Goal: Communication & Community: Answer question/provide support

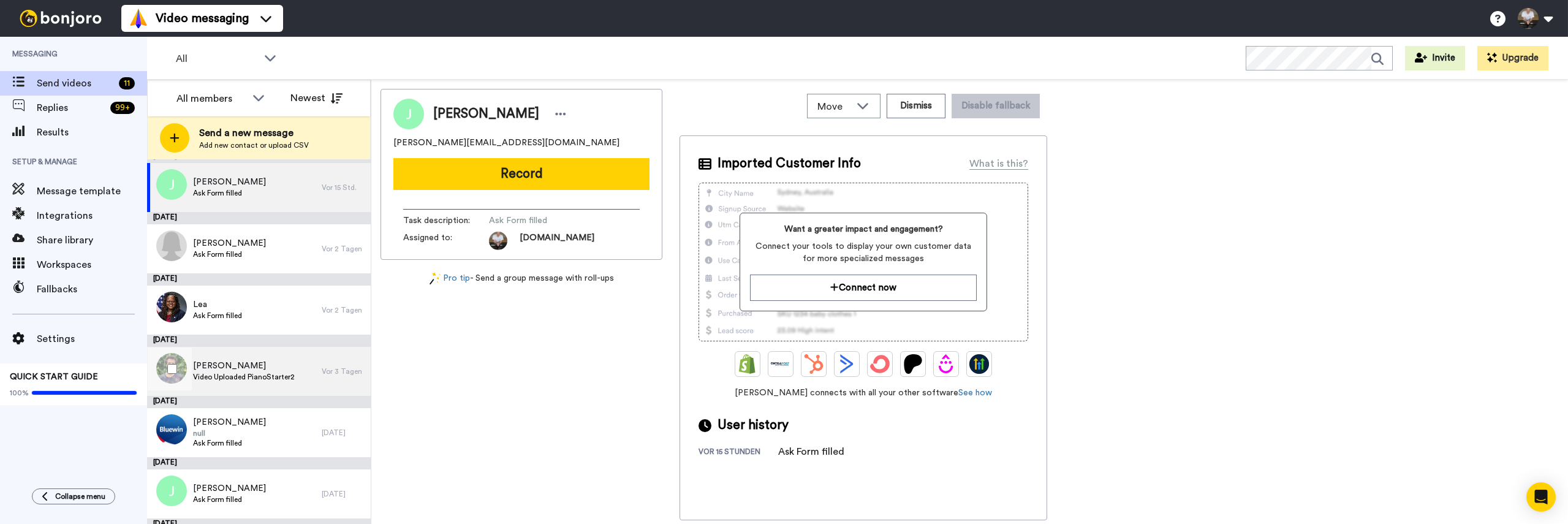
scroll to position [10, 0]
click at [228, 374] on span "Video Uploaded PianoStarter2" at bounding box center [244, 376] width 102 height 10
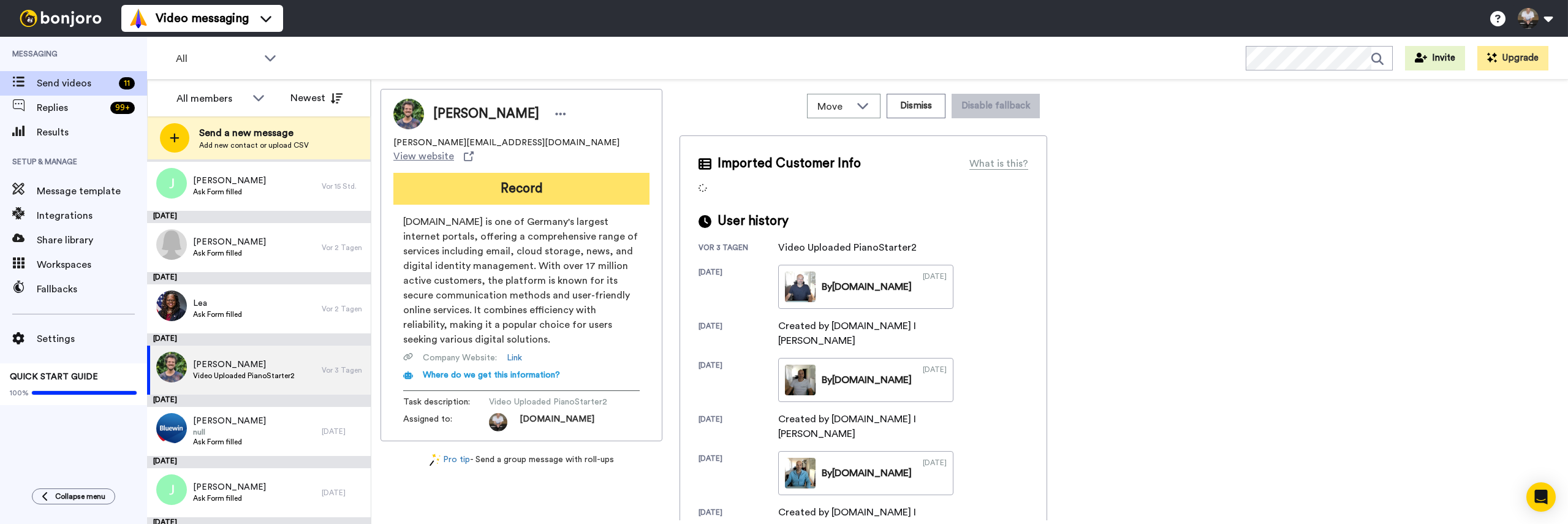
click at [563, 173] on button "Record" at bounding box center [521, 188] width 256 height 32
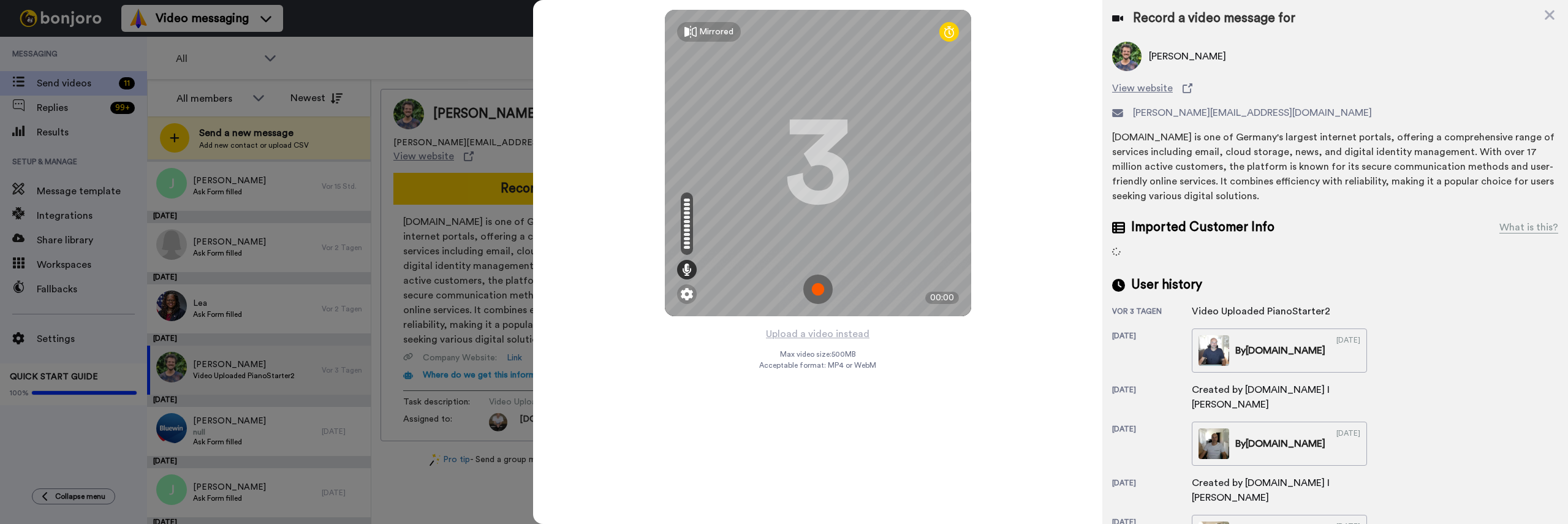
click at [816, 286] on img at bounding box center [818, 289] width 30 height 30
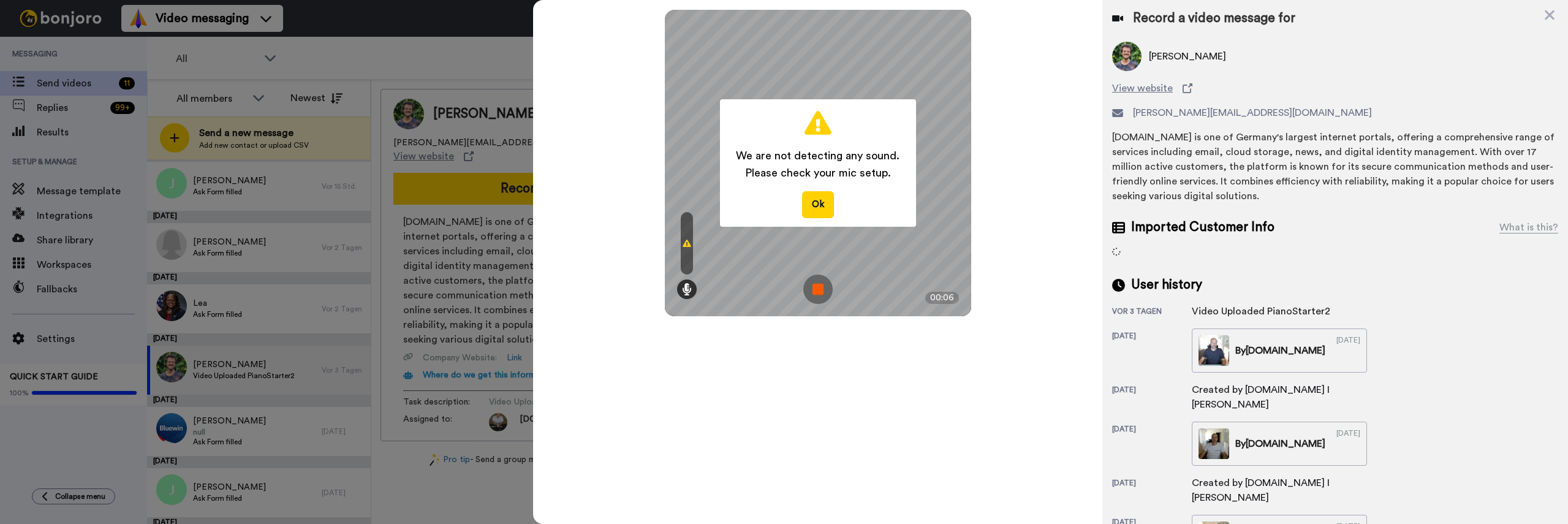
click at [814, 288] on img at bounding box center [818, 289] width 30 height 30
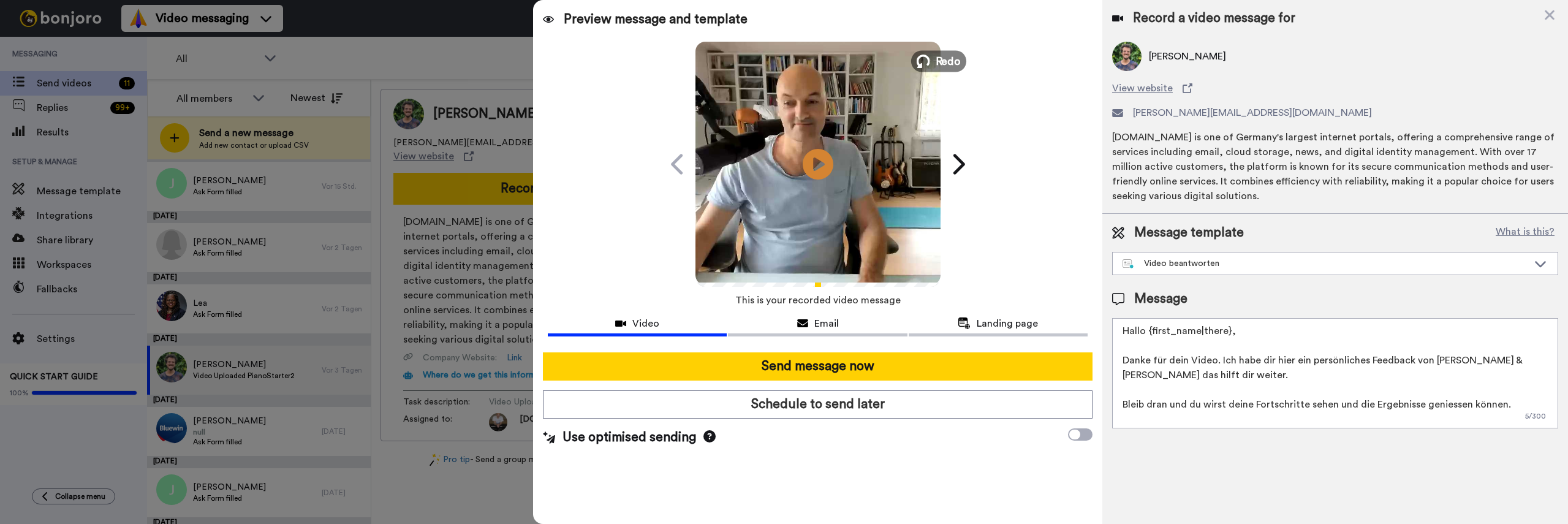
click at [927, 60] on icon at bounding box center [922, 61] width 14 height 14
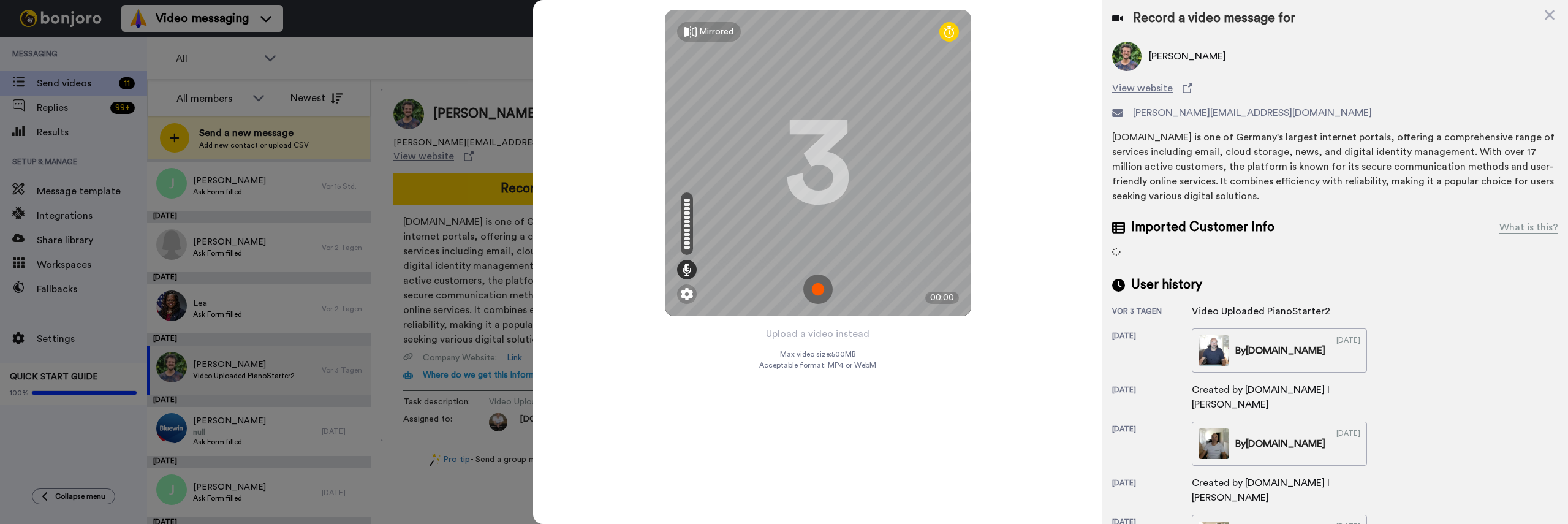
click at [813, 285] on img at bounding box center [818, 289] width 30 height 30
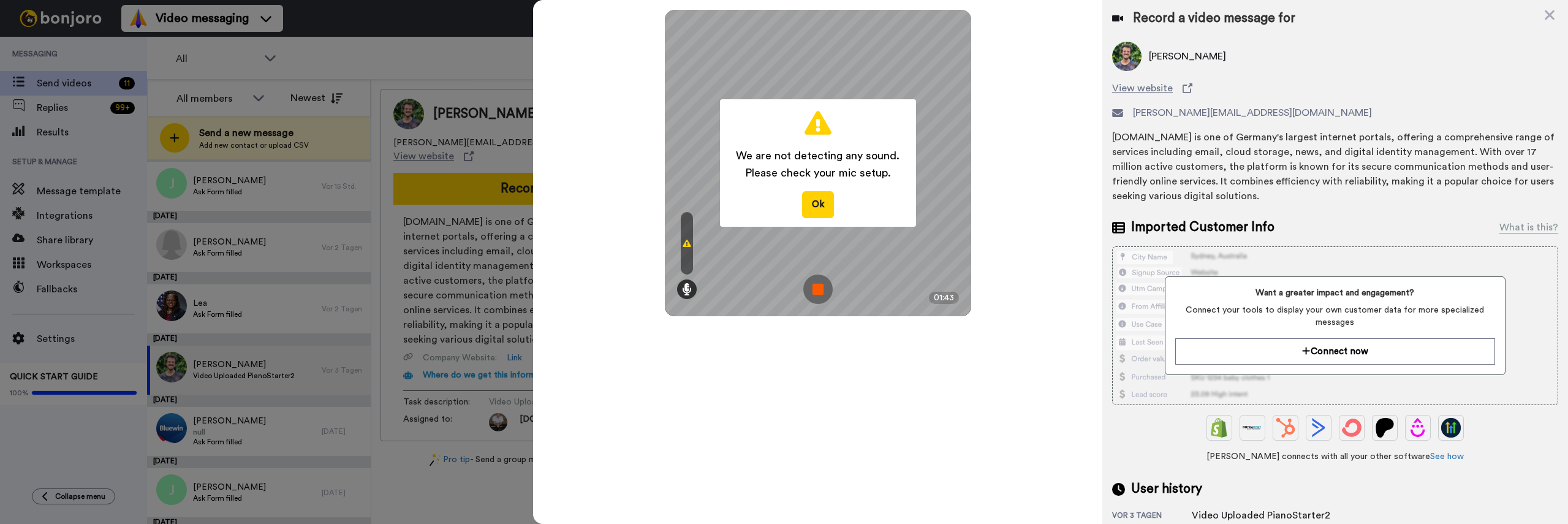
click at [808, 291] on img at bounding box center [818, 289] width 30 height 30
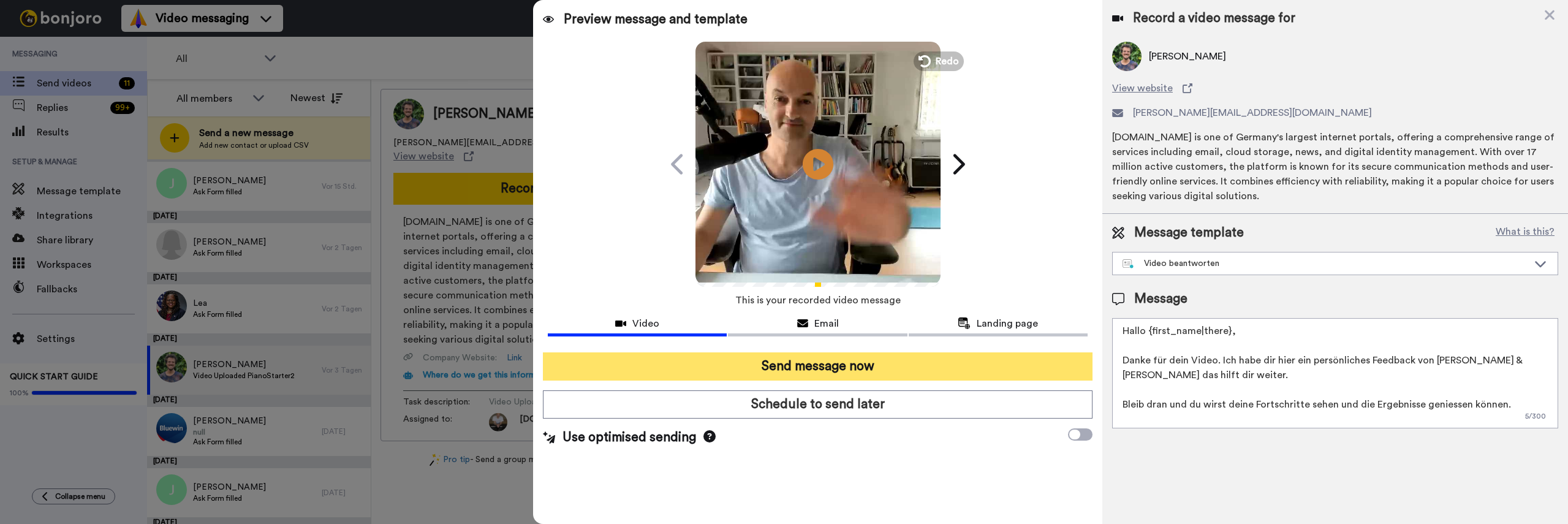
click at [993, 368] on button "Send message now" at bounding box center [817, 366] width 549 height 28
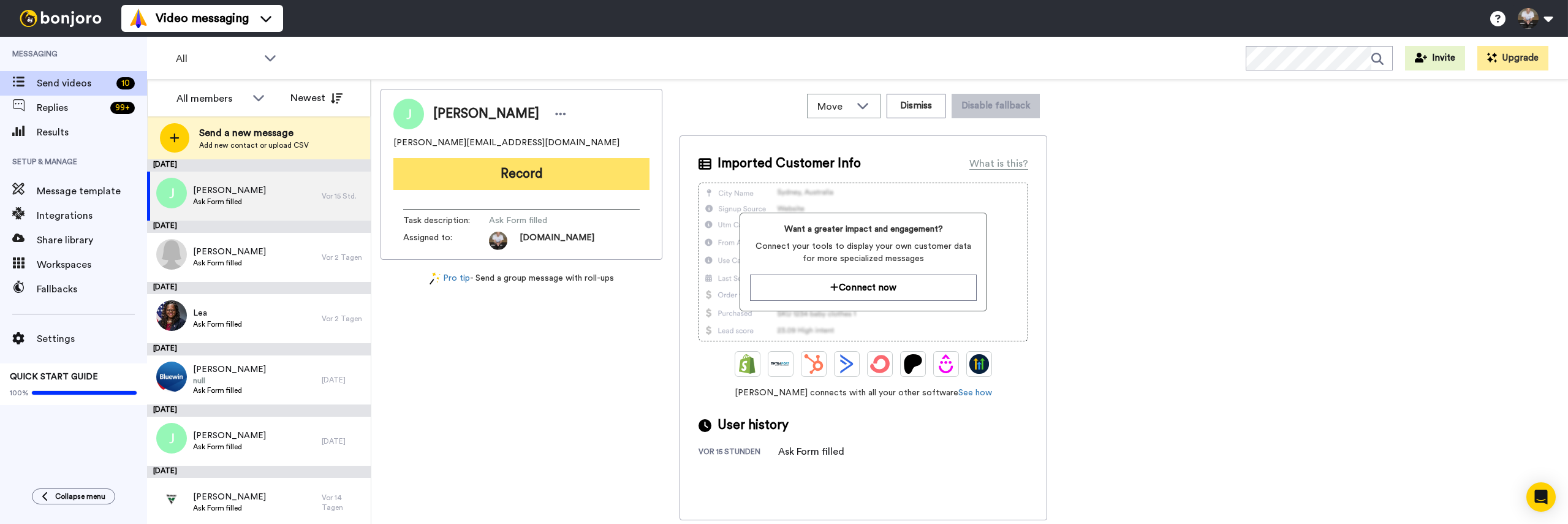
click at [444, 179] on button "Record" at bounding box center [521, 173] width 256 height 32
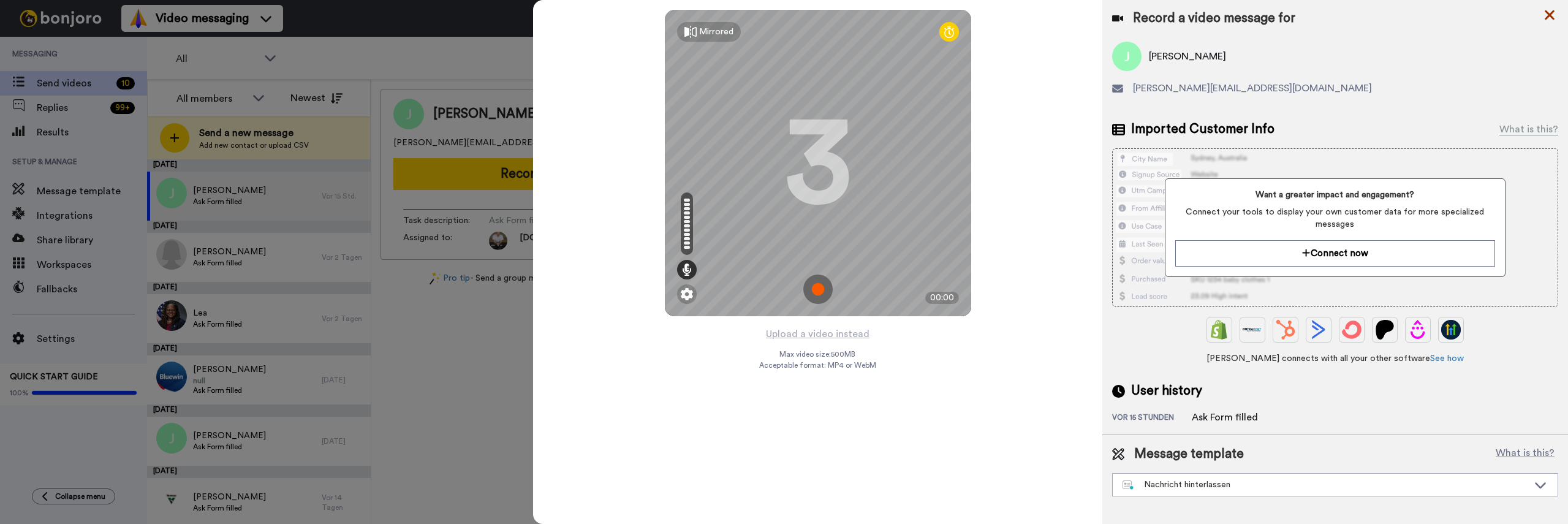
drag, startPoint x: 1553, startPoint y: 15, endPoint x: 1509, endPoint y: 1, distance: 46.2
click at [1551, 13] on icon at bounding box center [1549, 15] width 12 height 16
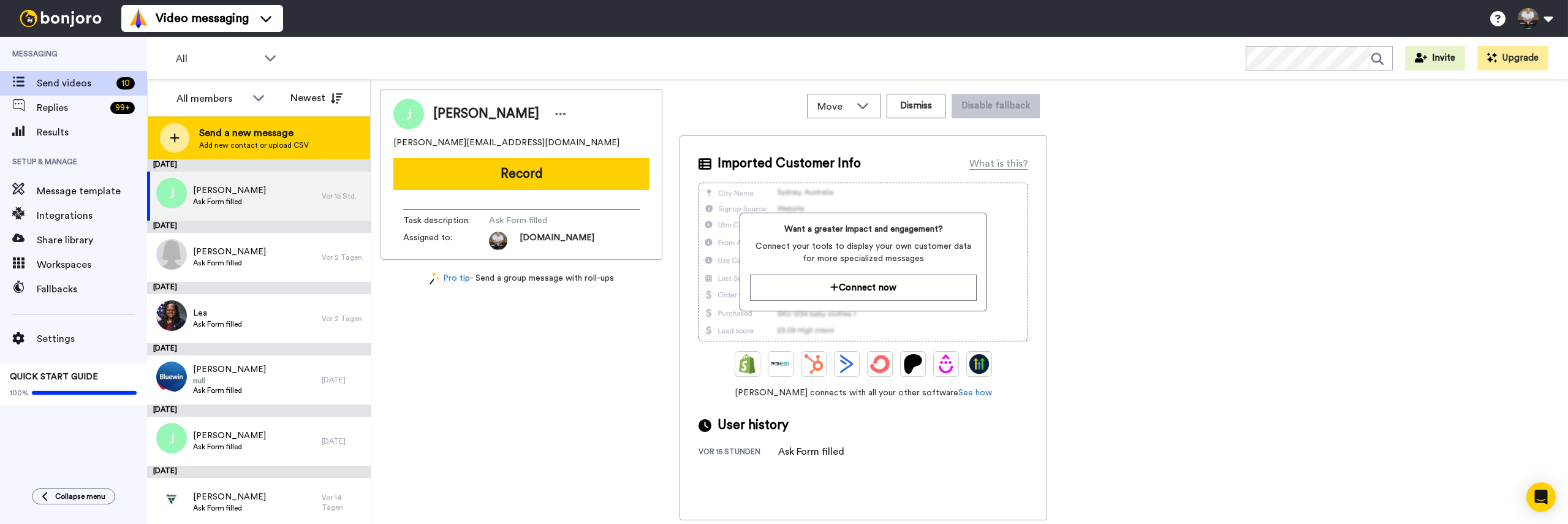
click at [176, 136] on icon at bounding box center [174, 138] width 10 height 11
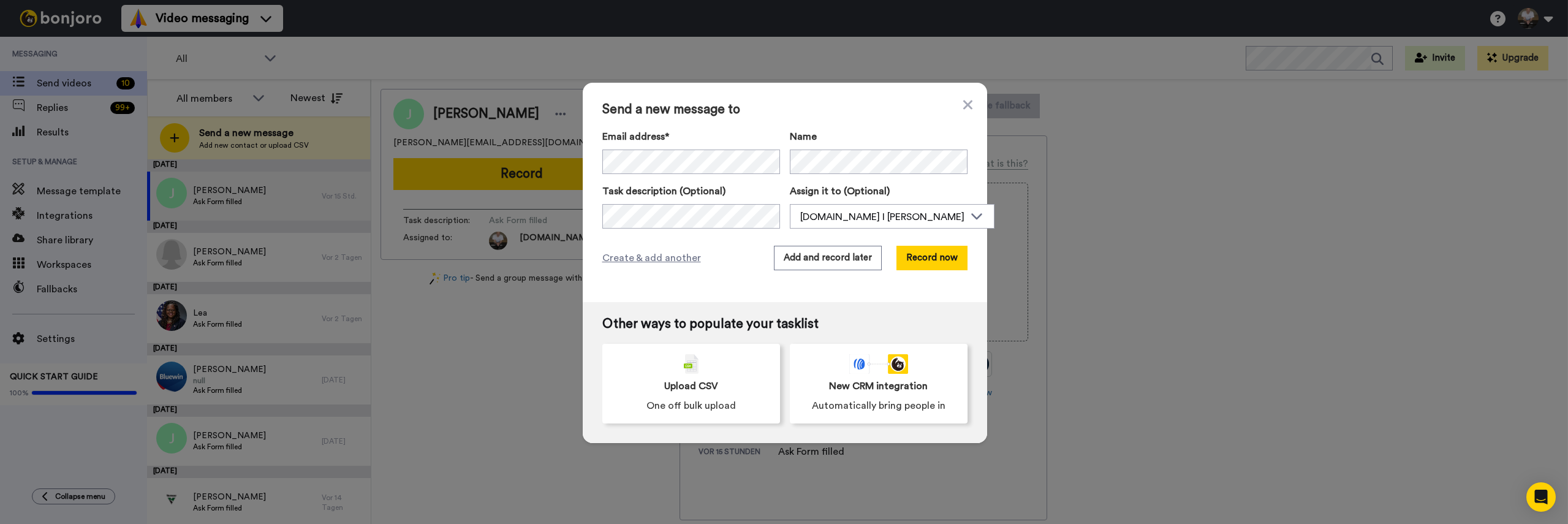
click at [891, 111] on span "Send a new message to" at bounding box center [785, 109] width 366 height 15
click at [939, 249] on button "Record now" at bounding box center [932, 258] width 71 height 24
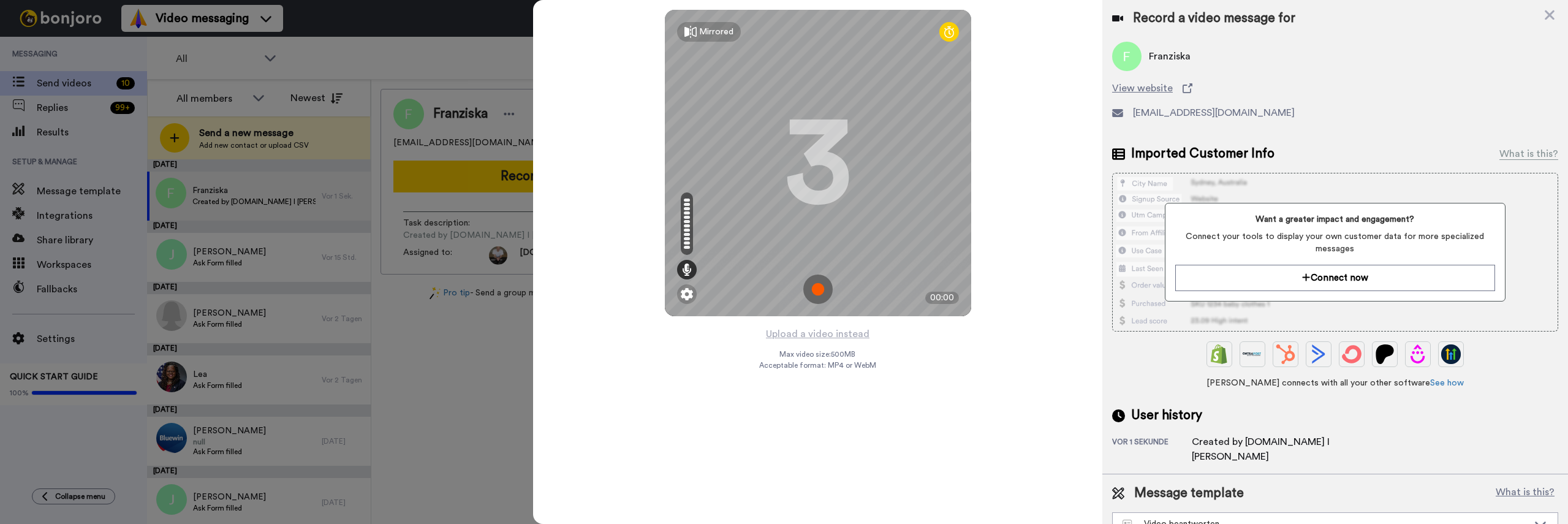
click at [815, 290] on img at bounding box center [818, 289] width 30 height 30
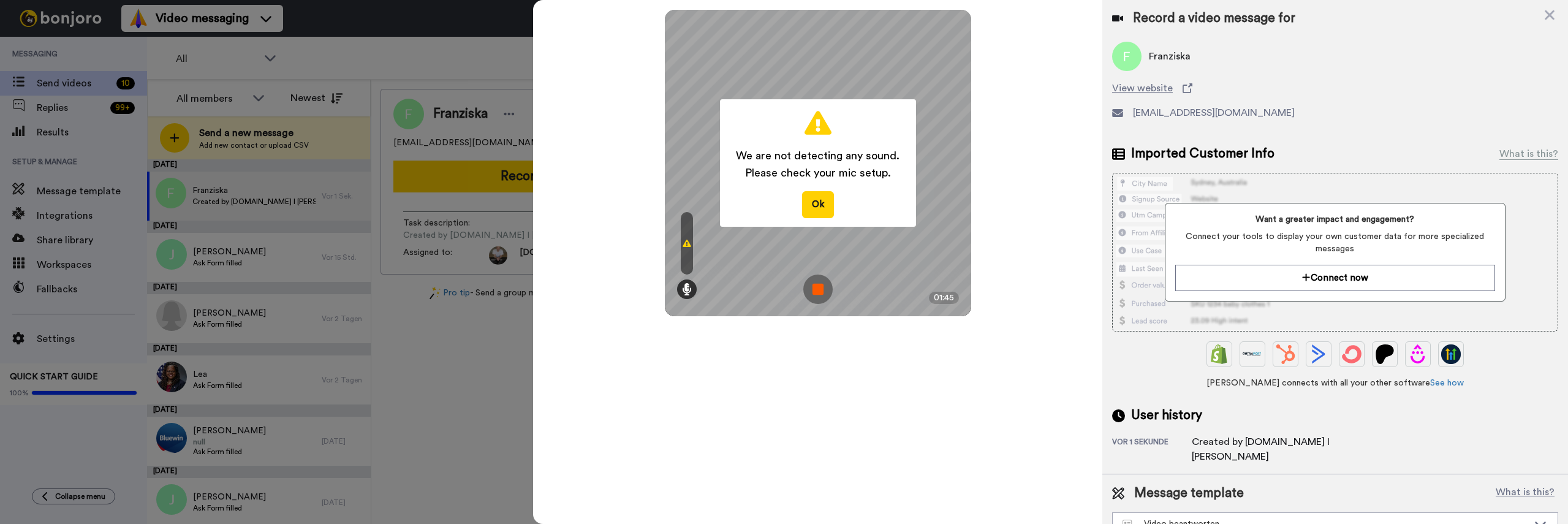
click at [814, 297] on img at bounding box center [818, 289] width 30 height 30
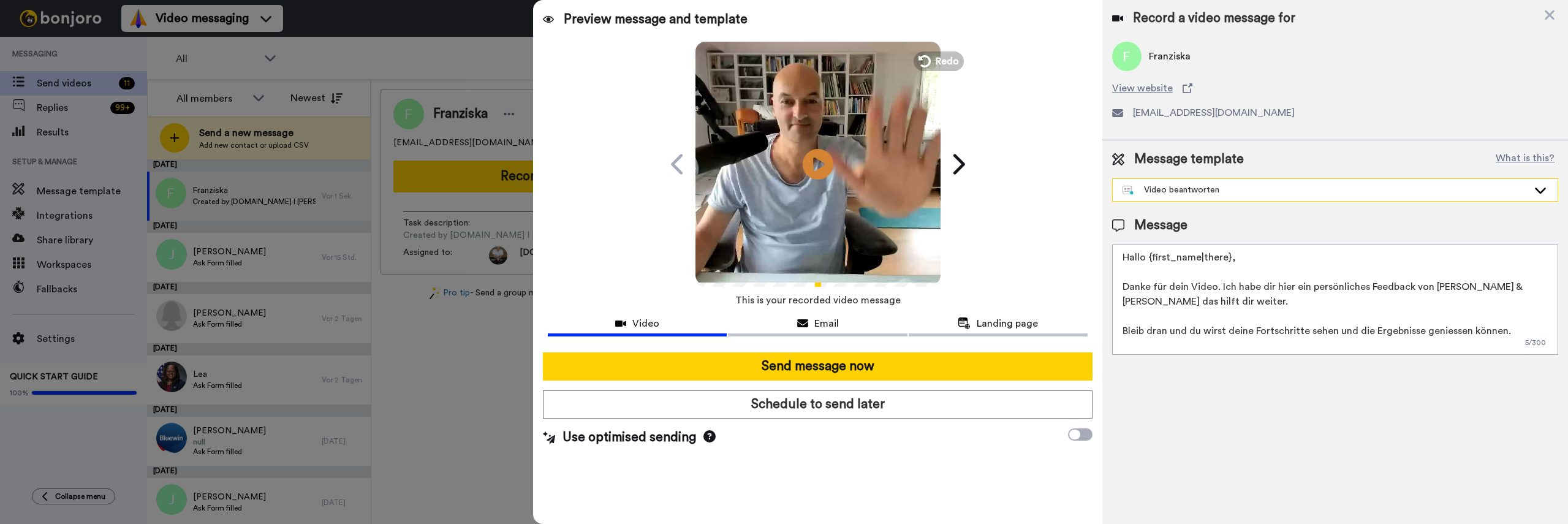
click at [1251, 184] on div "Video beantworten" at bounding box center [1325, 189] width 405 height 12
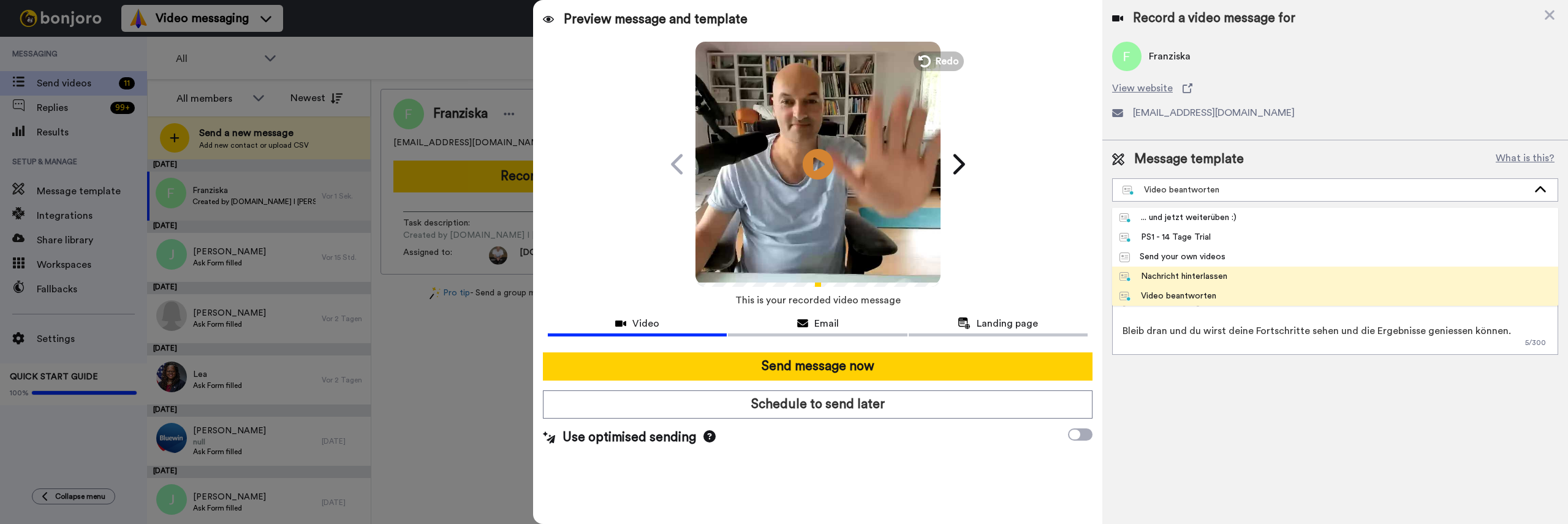
click at [1183, 270] on div "Nachricht hinterlassen" at bounding box center [1174, 275] width 108 height 12
type textarea "Hallo {first_name}, Danke für dein Nachricht, die ist bei mir angekommen. Meine…"
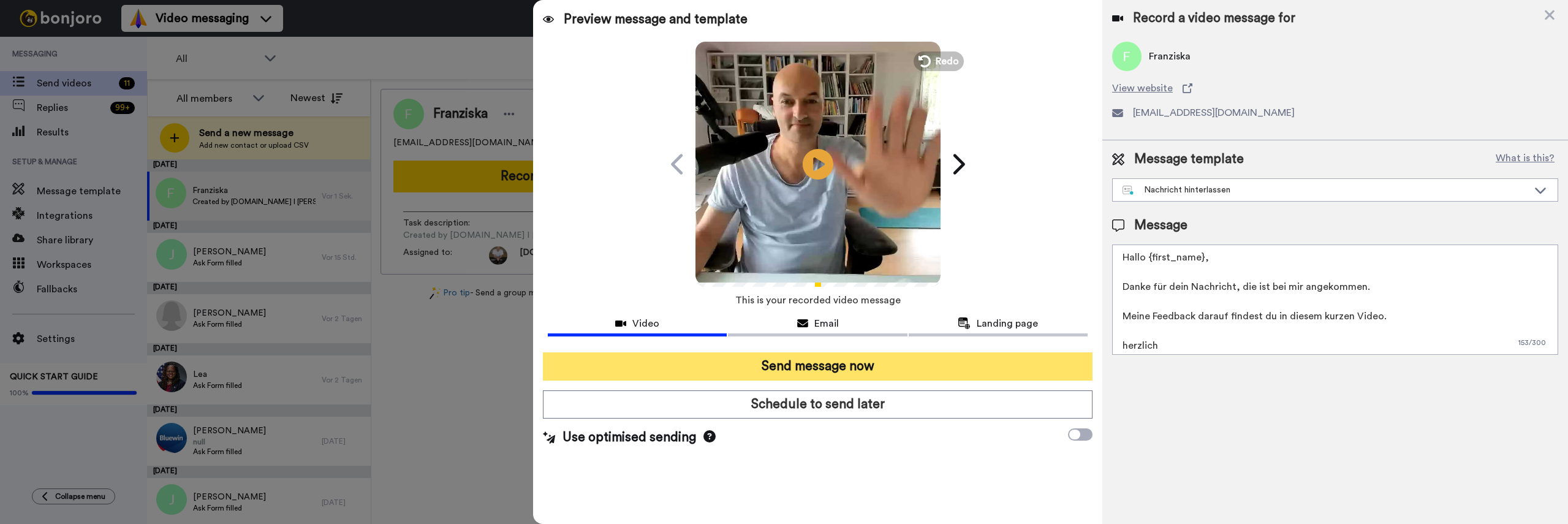
click at [1007, 361] on button "Send message now" at bounding box center [817, 366] width 549 height 28
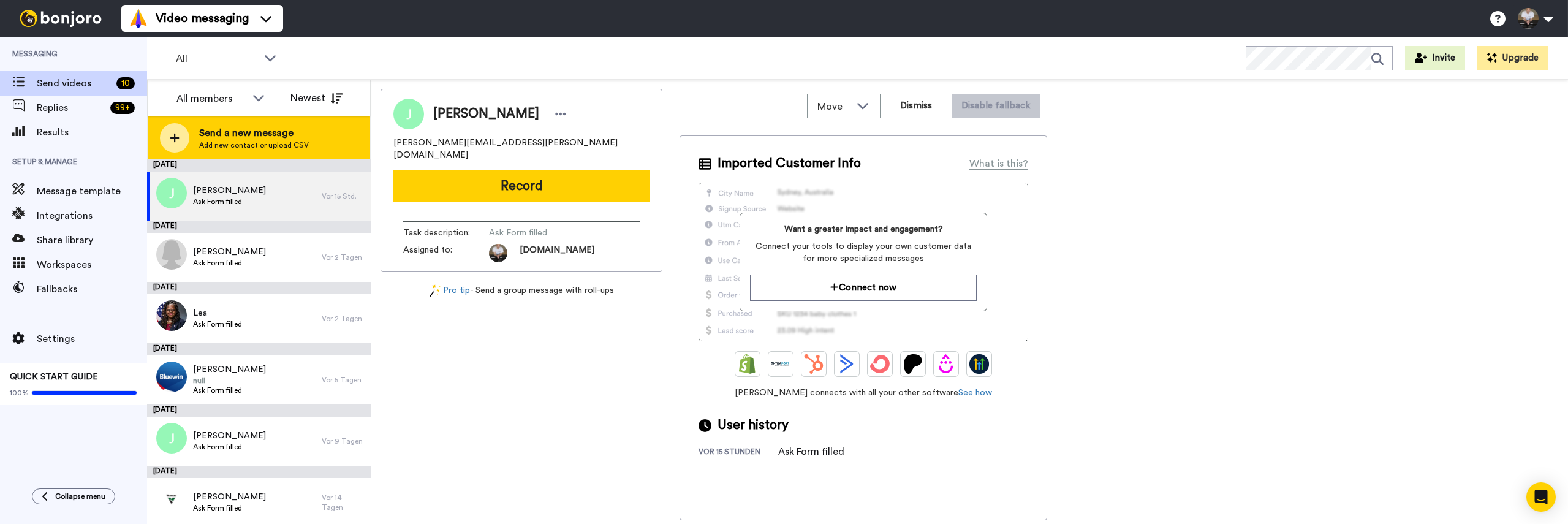
click at [188, 133] on div "Send a new message Add new contact or upload CSV" at bounding box center [259, 137] width 223 height 43
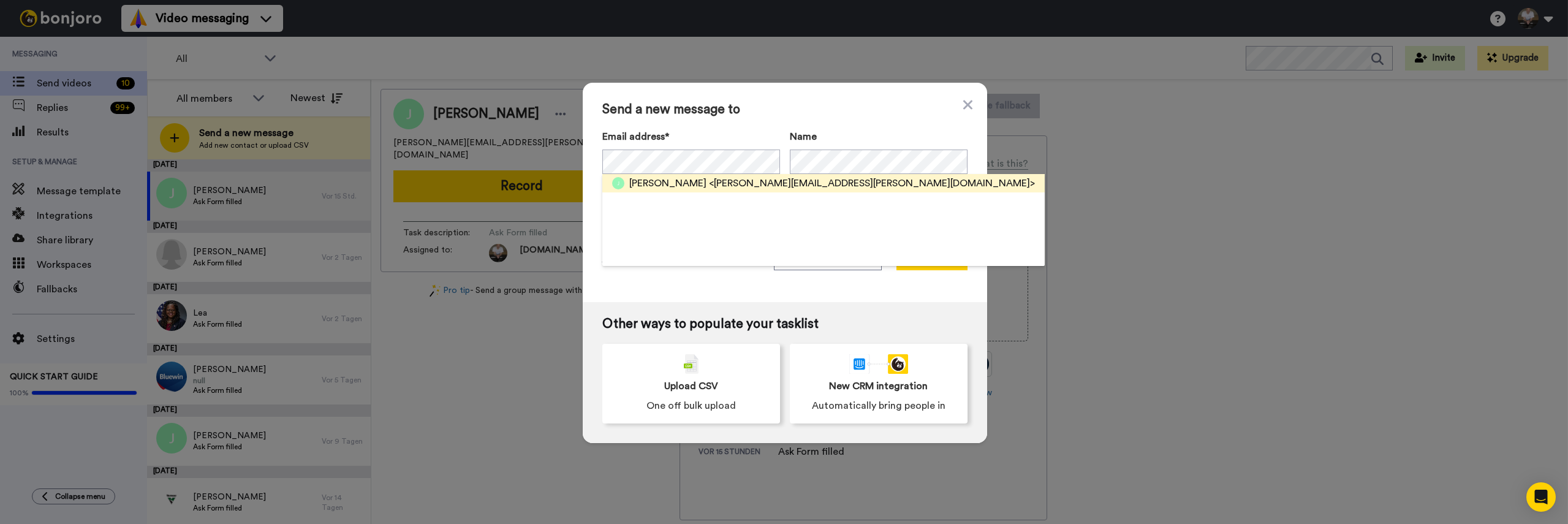
click at [709, 185] on span "<josh.naef@outlook.com>" at bounding box center [871, 184] width 326 height 15
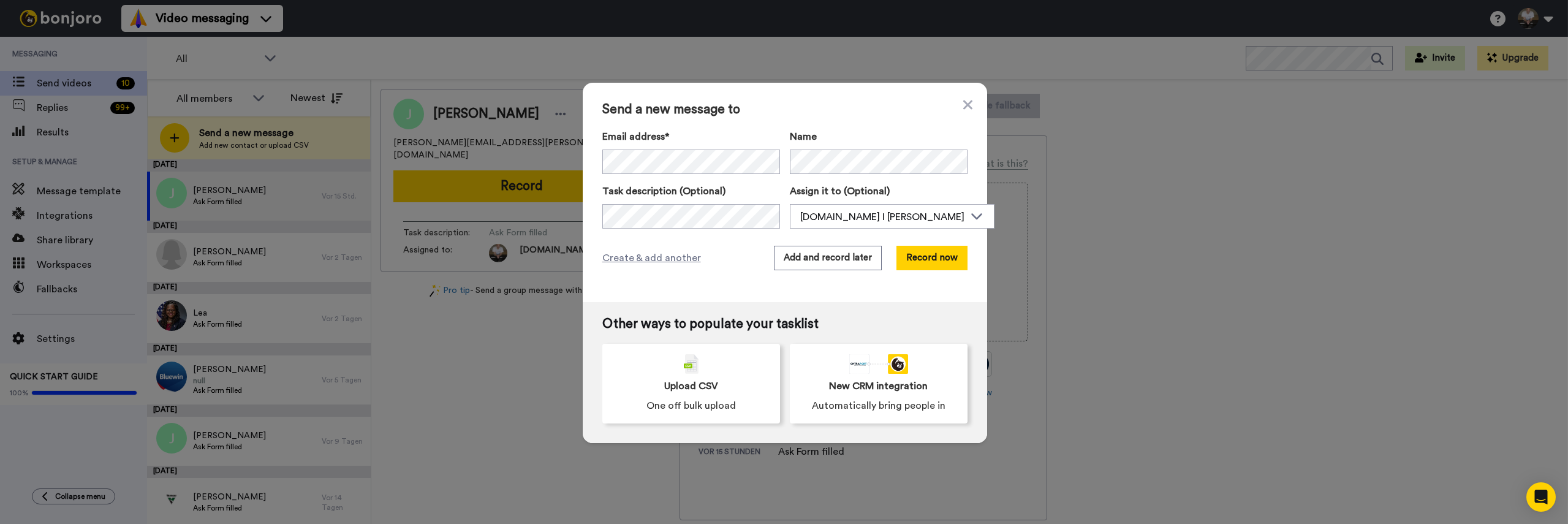
click at [889, 100] on div "Send a new message to Email address* Joshua <josh.naef@outlook.com> Name Task d…" at bounding box center [785, 192] width 405 height 219
click at [944, 255] on button "Record now" at bounding box center [932, 258] width 71 height 24
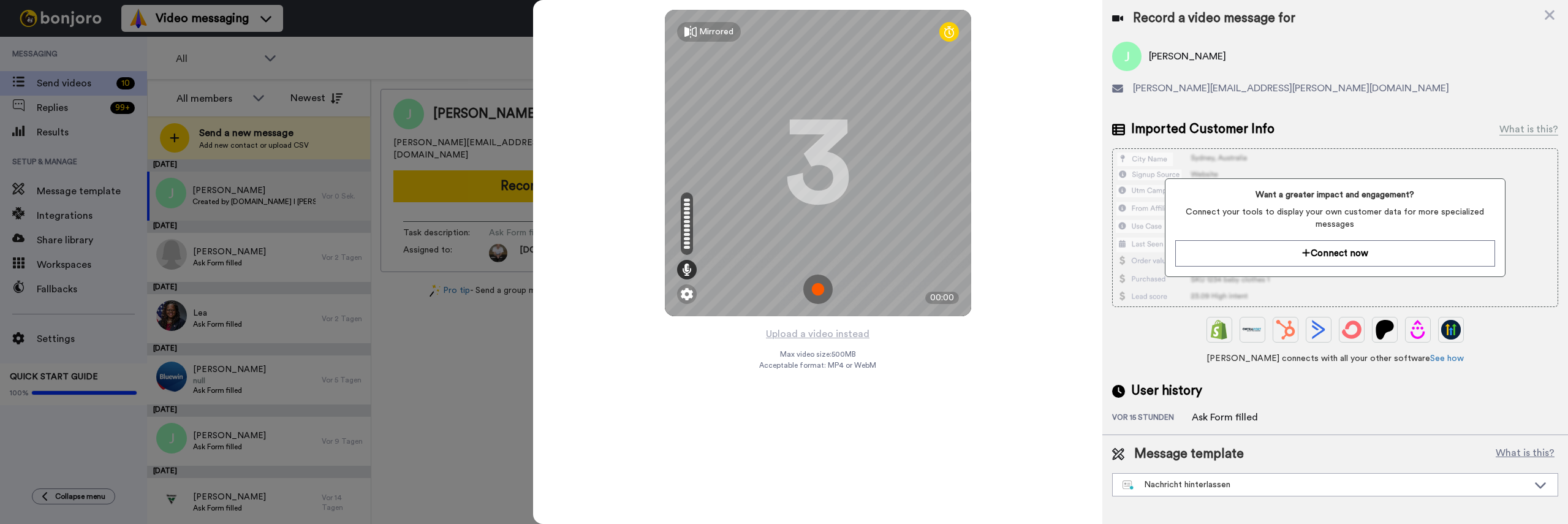
click at [821, 289] on img at bounding box center [818, 289] width 30 height 30
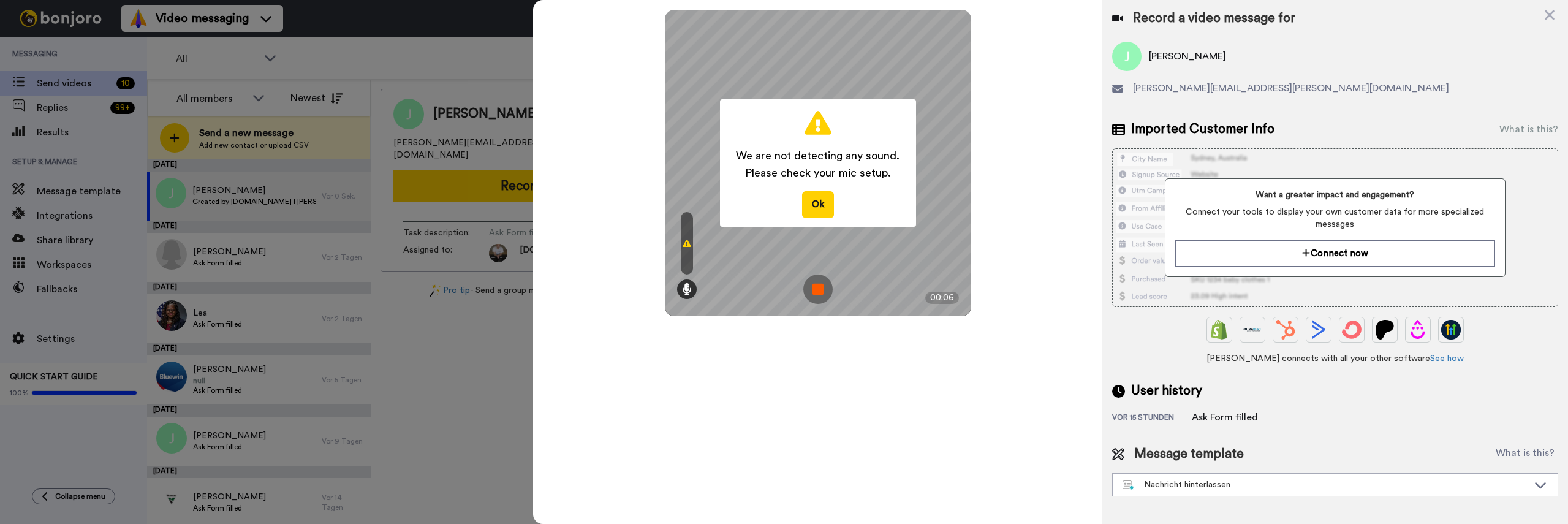
click at [818, 295] on img at bounding box center [818, 289] width 30 height 30
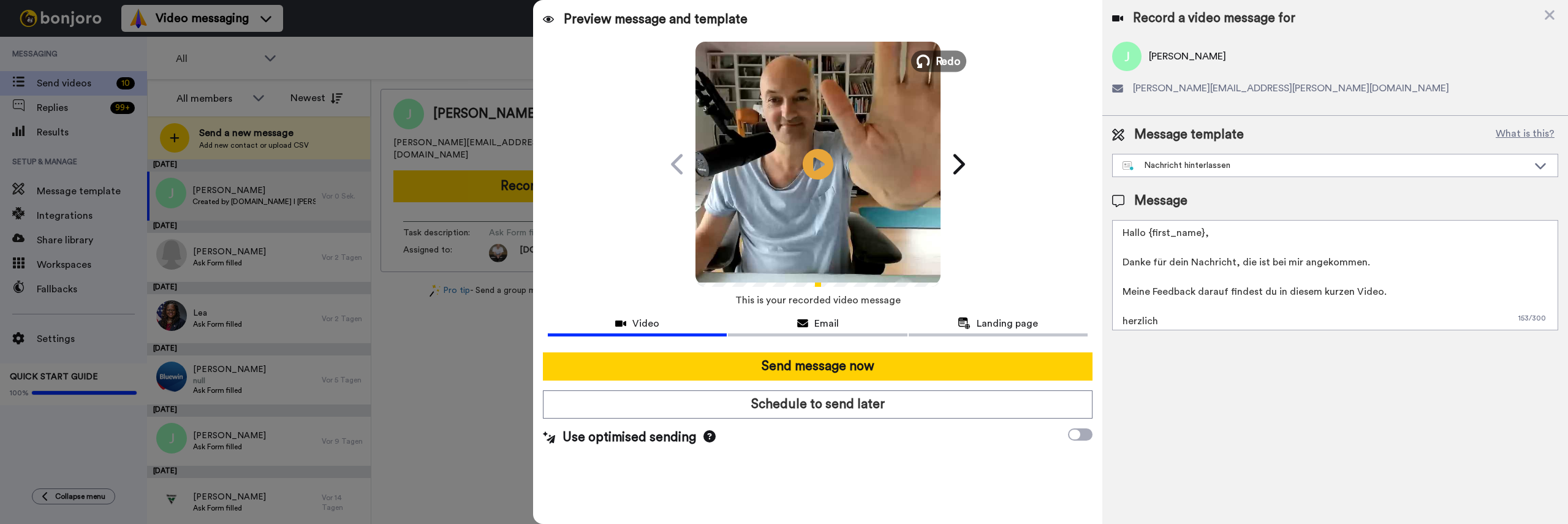
click at [956, 57] on span "Redo" at bounding box center [948, 60] width 26 height 16
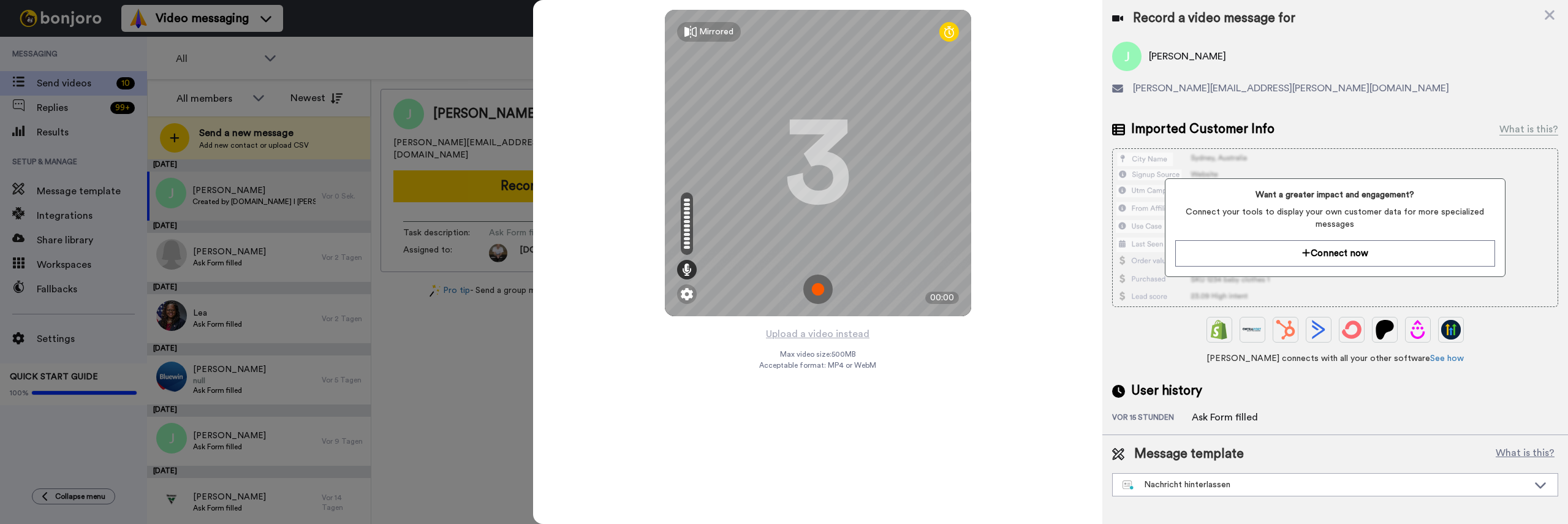
click at [822, 280] on img at bounding box center [818, 289] width 30 height 30
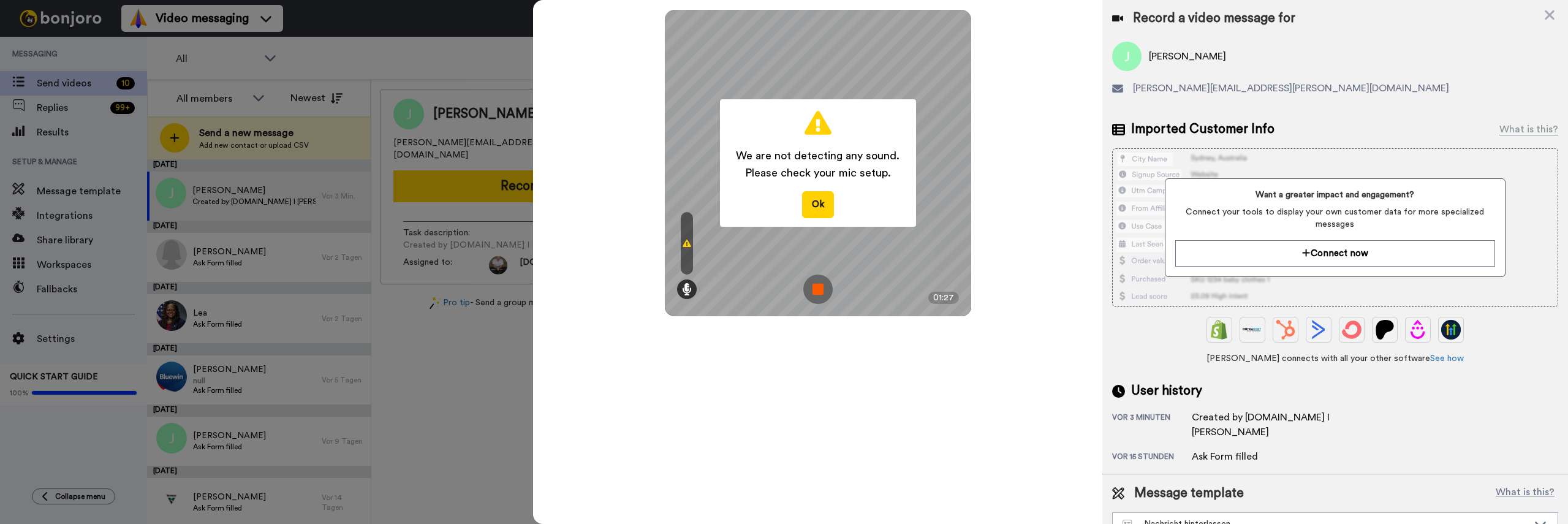
click at [811, 290] on img at bounding box center [818, 289] width 30 height 30
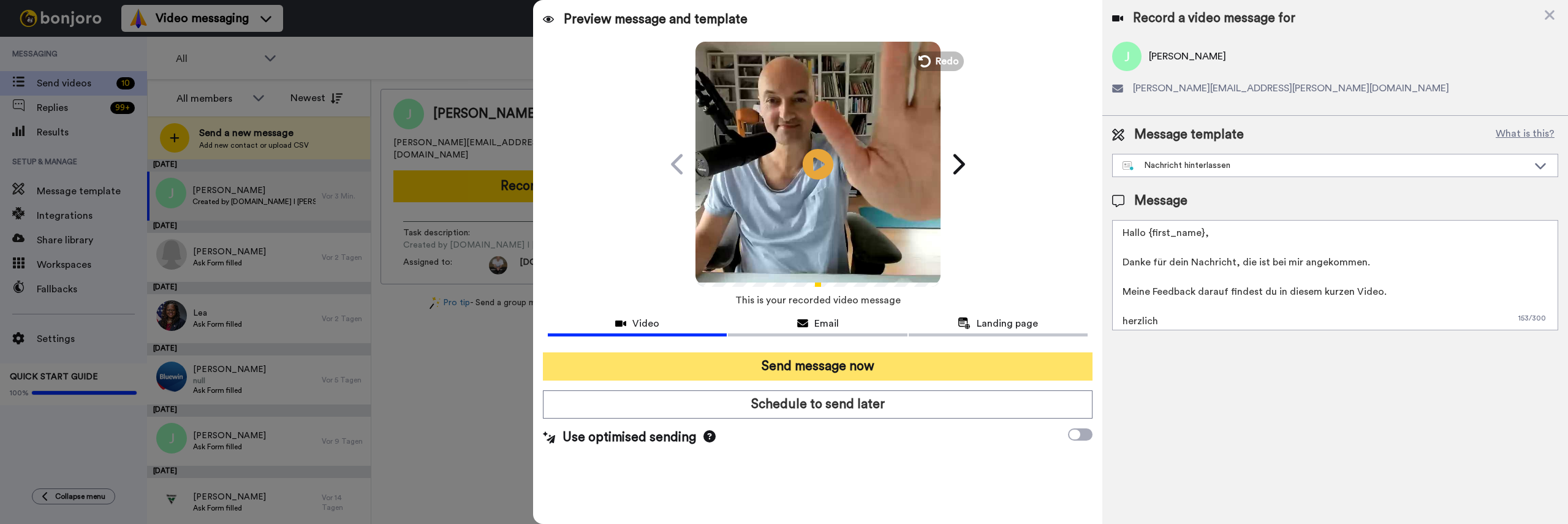
click at [879, 364] on button "Send message now" at bounding box center [817, 366] width 549 height 28
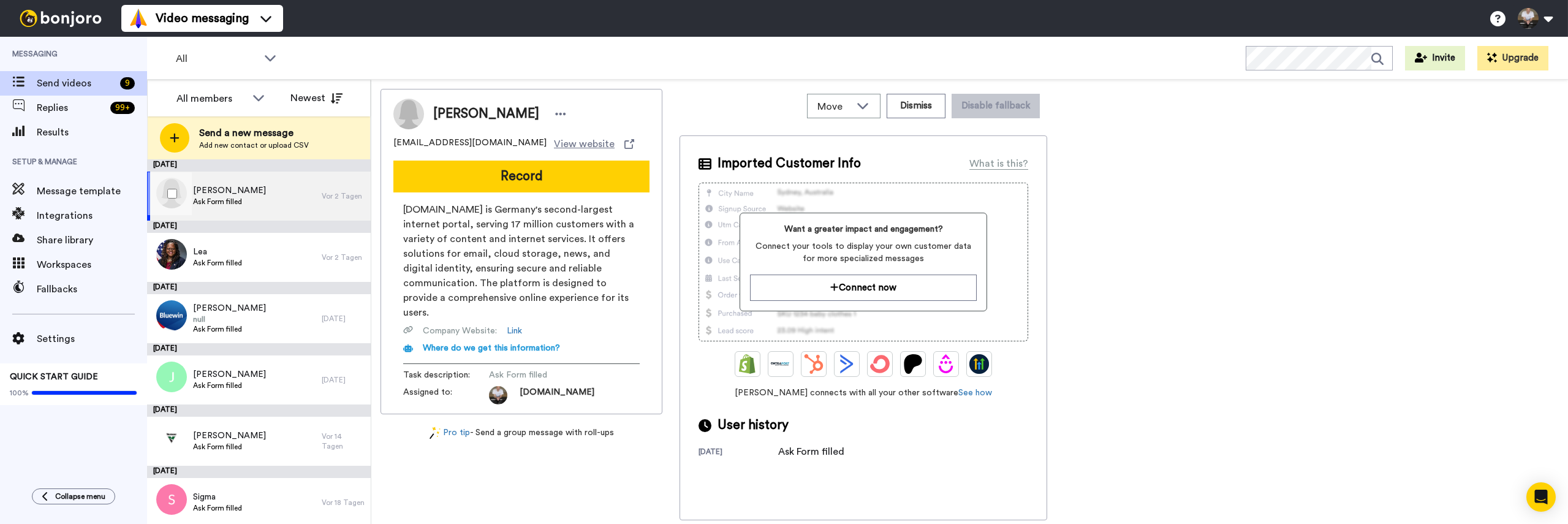
drag, startPoint x: 270, startPoint y: 198, endPoint x: 294, endPoint y: 199, distance: 24.0
click at [277, 198] on div "Katharina Ask Form filled" at bounding box center [234, 196] width 174 height 49
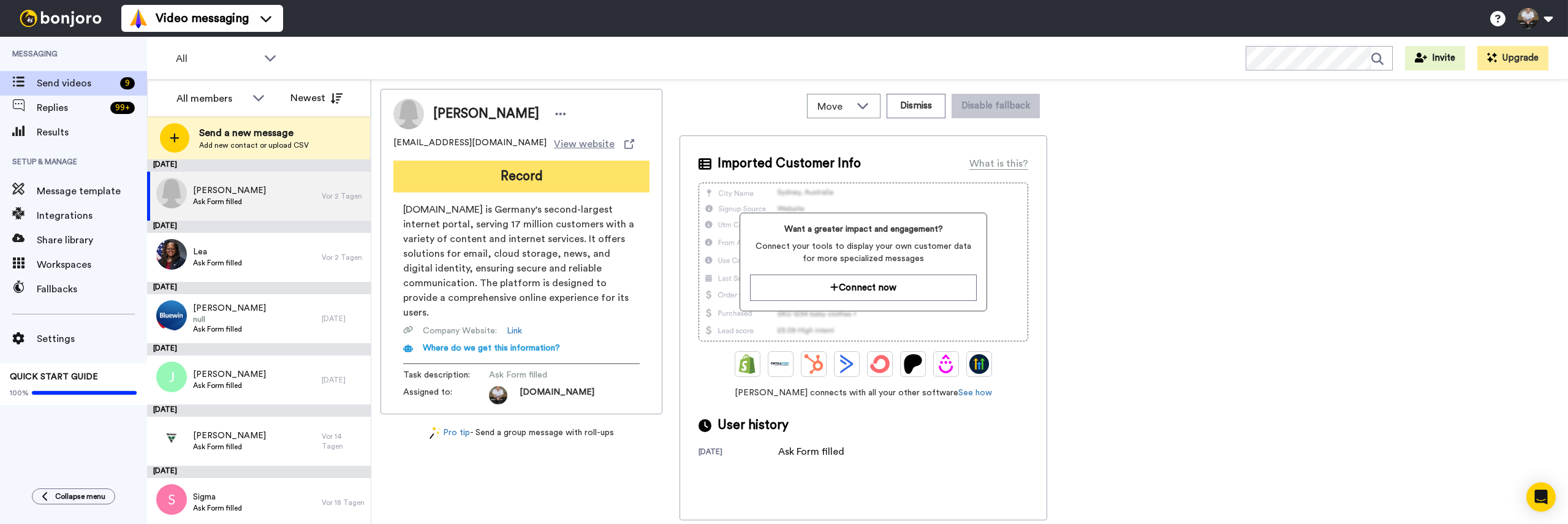
click at [557, 179] on button "Record" at bounding box center [521, 176] width 256 height 32
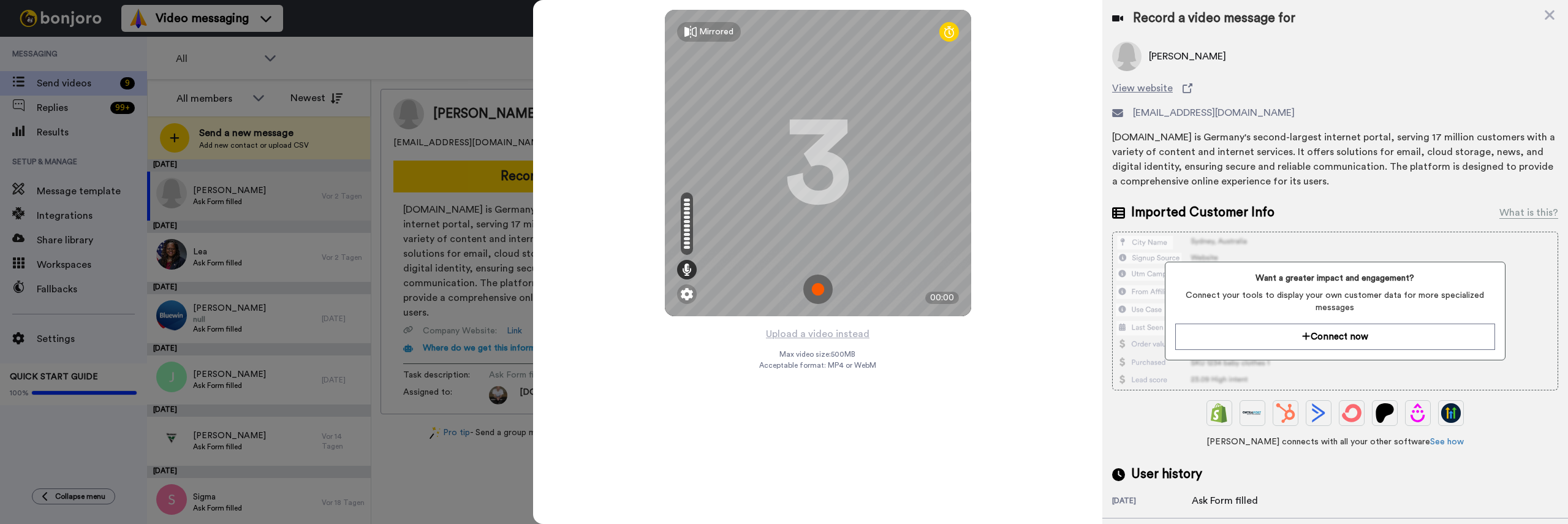
click at [826, 291] on img at bounding box center [818, 289] width 30 height 30
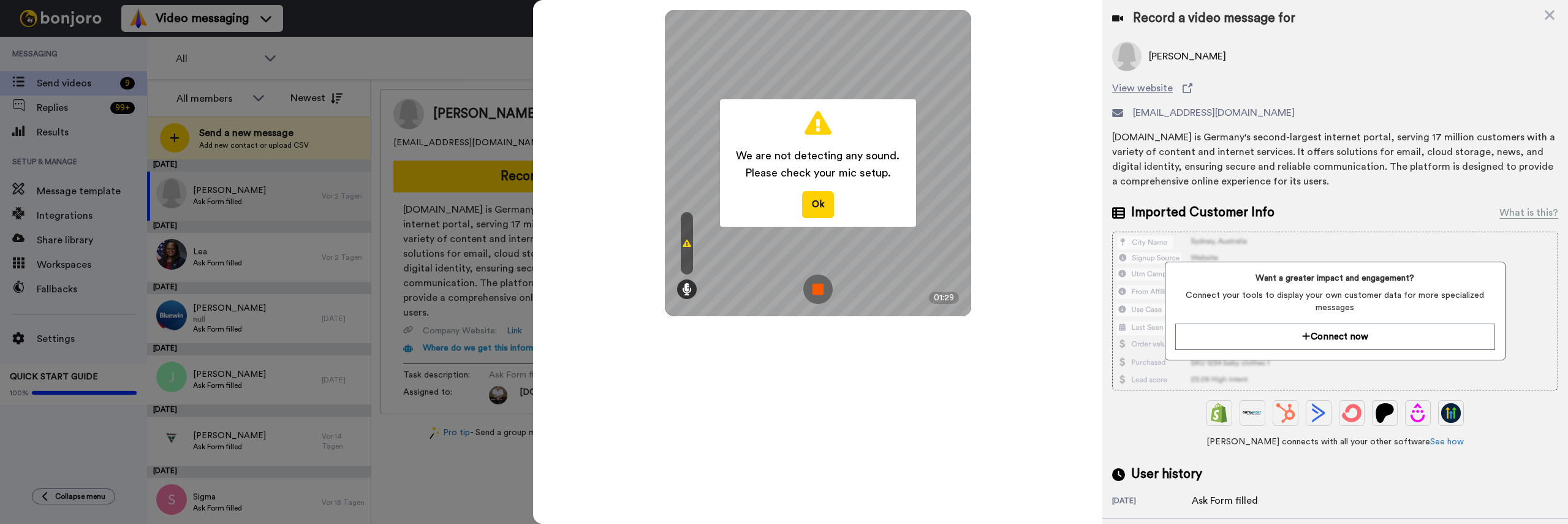
click at [816, 283] on img at bounding box center [818, 289] width 30 height 30
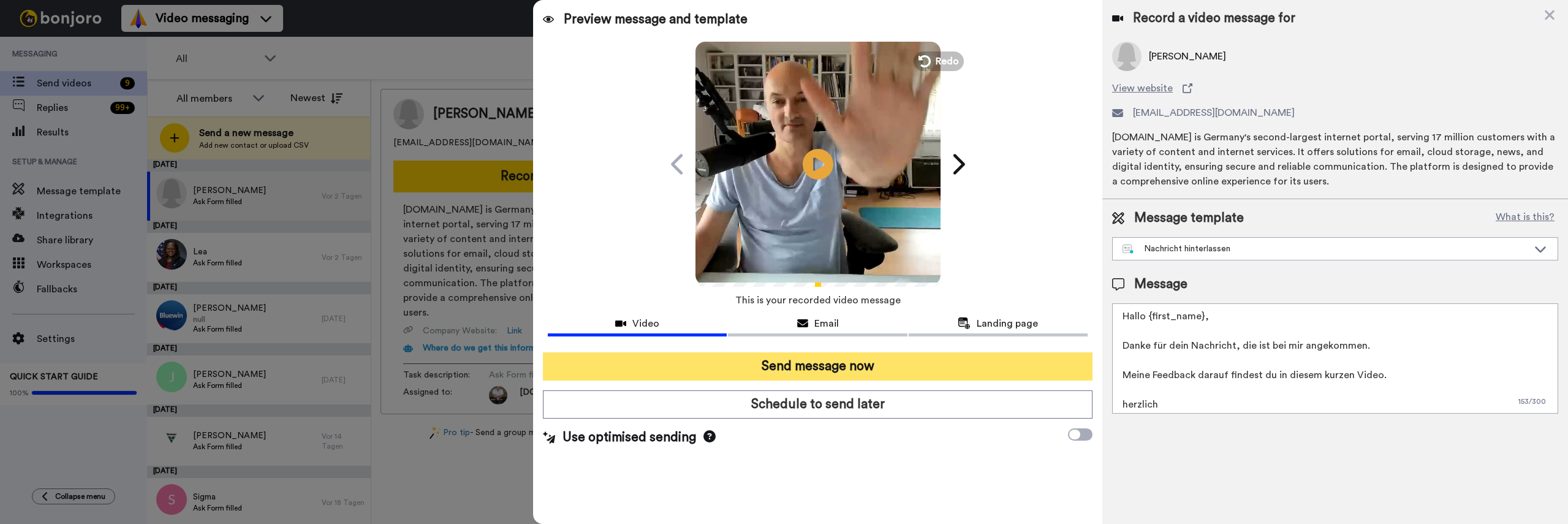
click at [899, 364] on button "Send message now" at bounding box center [817, 366] width 549 height 28
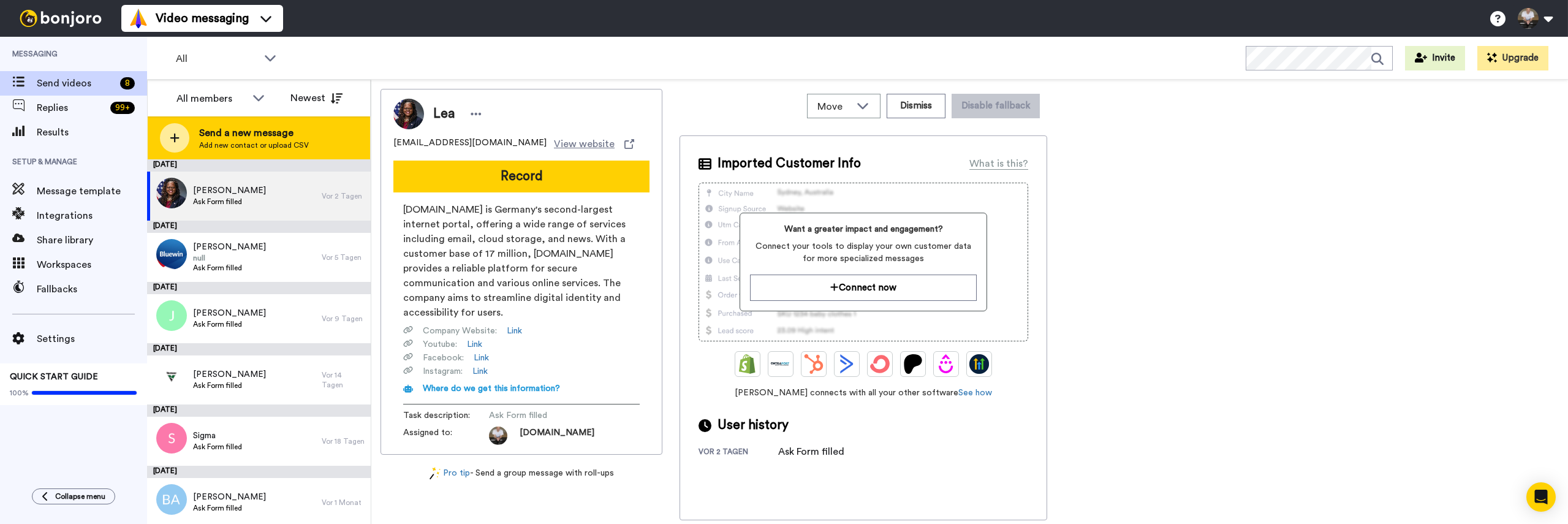
click at [181, 139] on div at bounding box center [174, 138] width 30 height 30
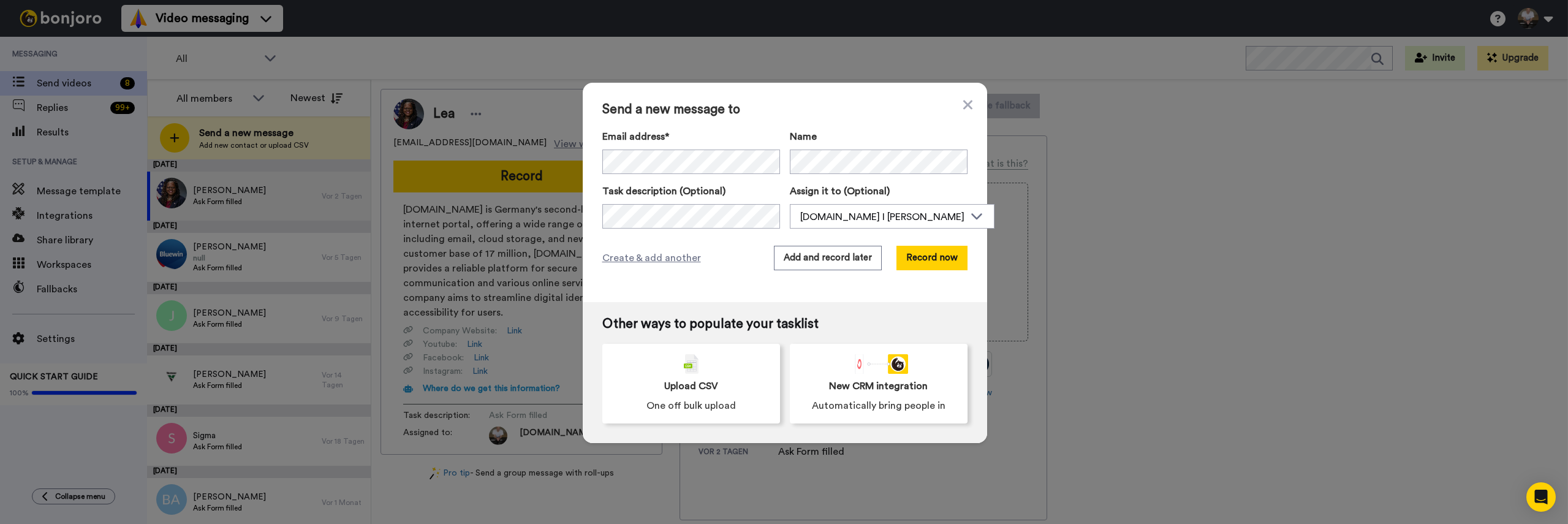
click at [602, 497] on div "Send a new message to Email address* Name Task description (Optional) Assign it…" at bounding box center [784, 262] width 1568 height 524
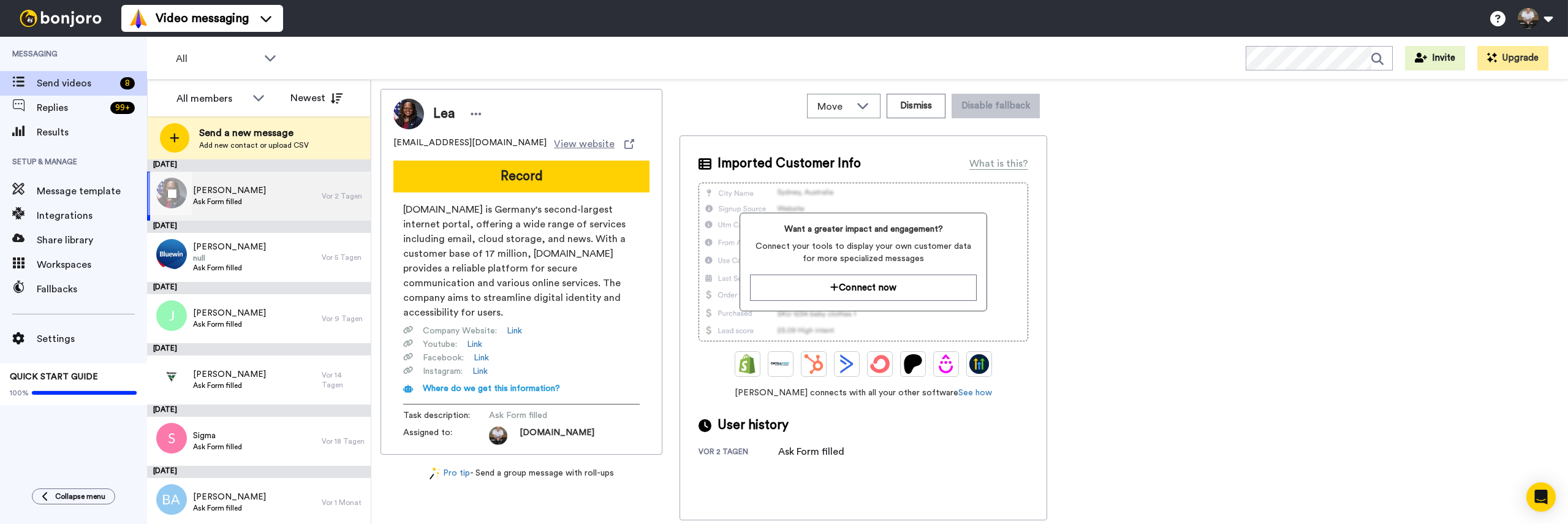
click at [226, 201] on span "Ask Form filled" at bounding box center [229, 201] width 73 height 10
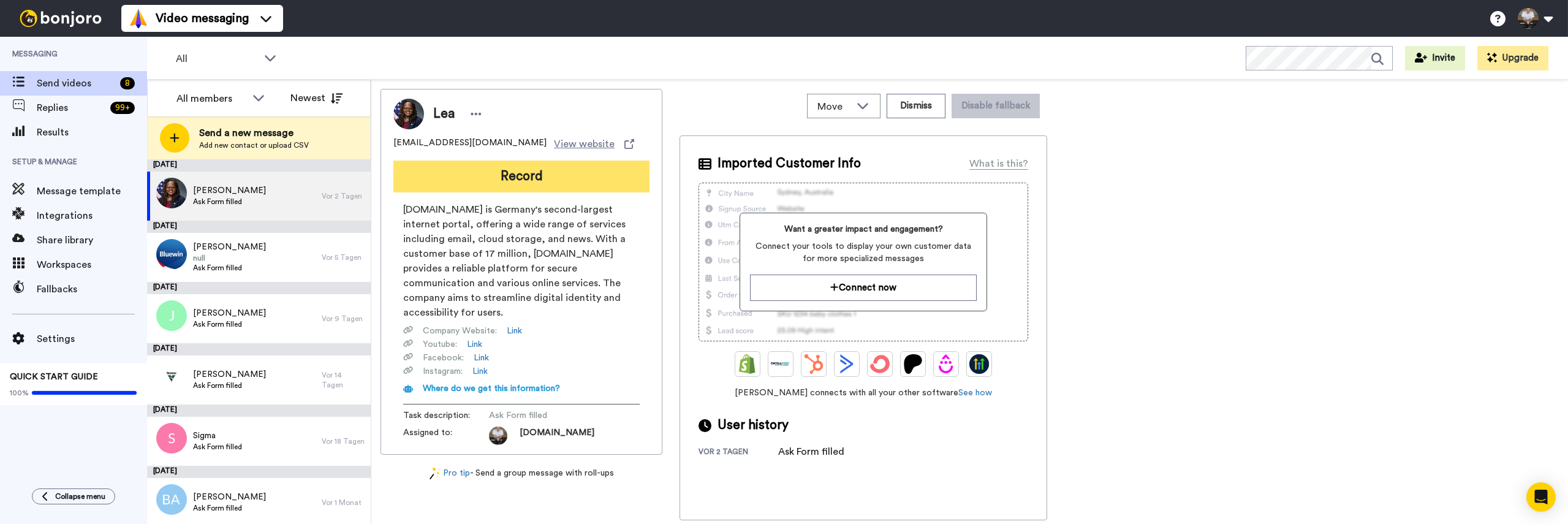
click at [456, 163] on button "Record" at bounding box center [521, 176] width 256 height 32
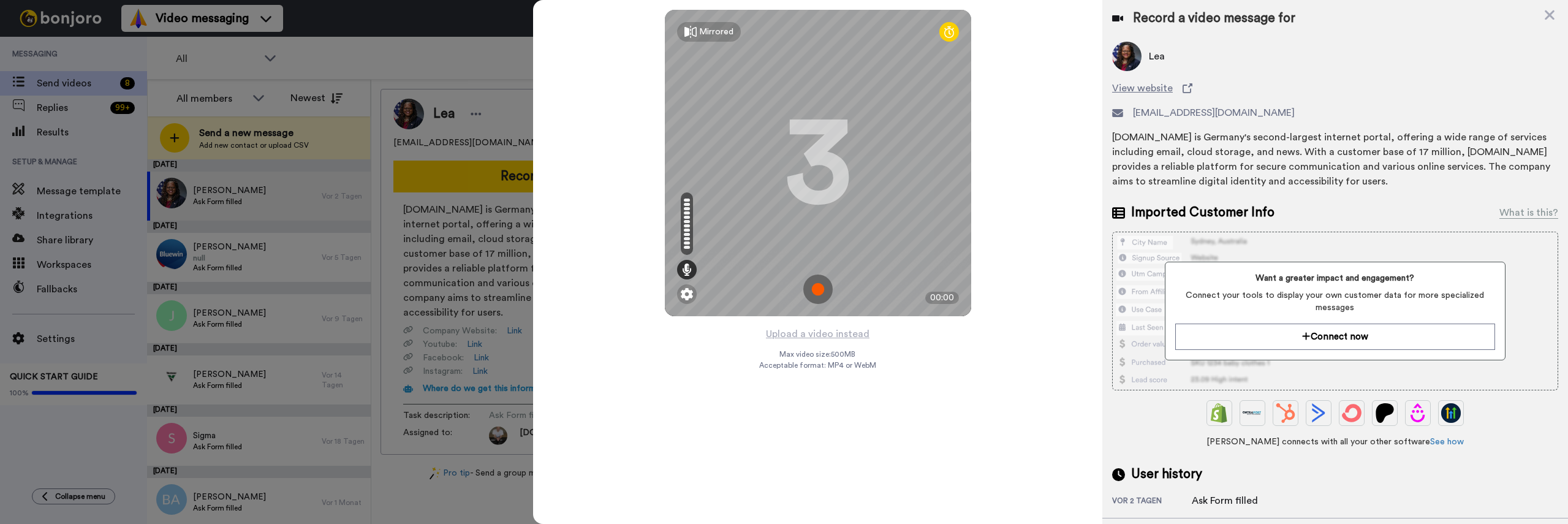
click at [817, 284] on img at bounding box center [818, 289] width 30 height 30
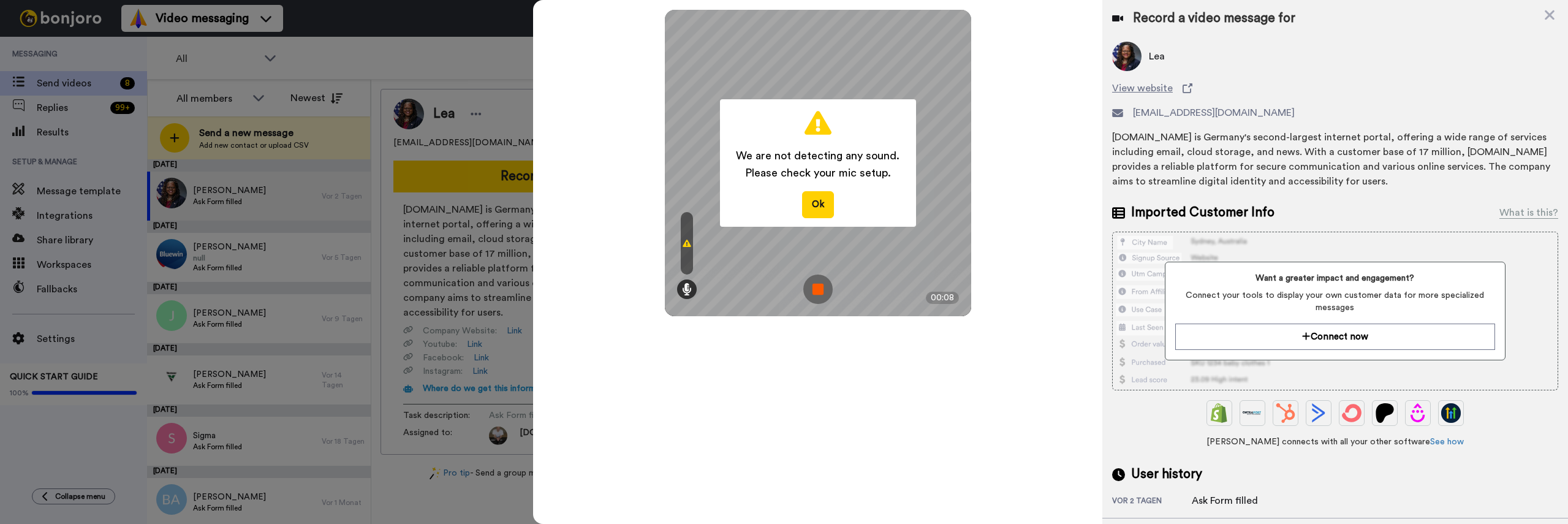
click at [792, 274] on div "We are not detecting any sound. Please check your mic setup. Ok Mirrored Redo 3…" at bounding box center [818, 163] width 306 height 306
click at [815, 290] on img at bounding box center [818, 289] width 30 height 30
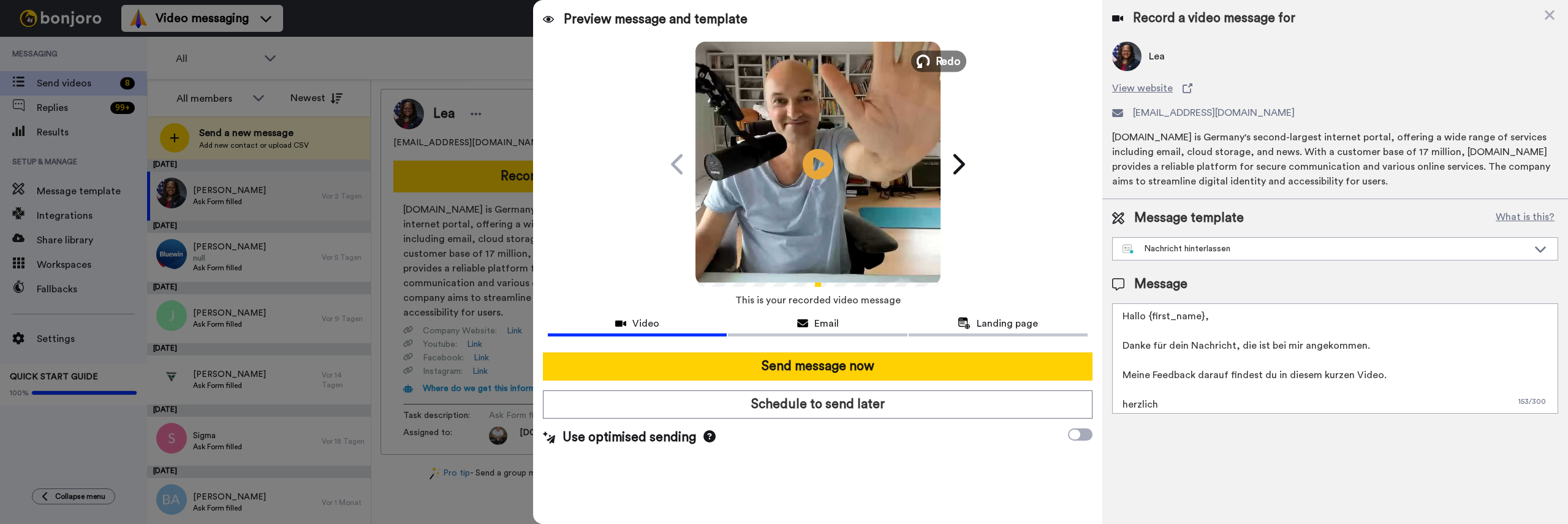
click at [944, 58] on span "Redo" at bounding box center [948, 60] width 26 height 16
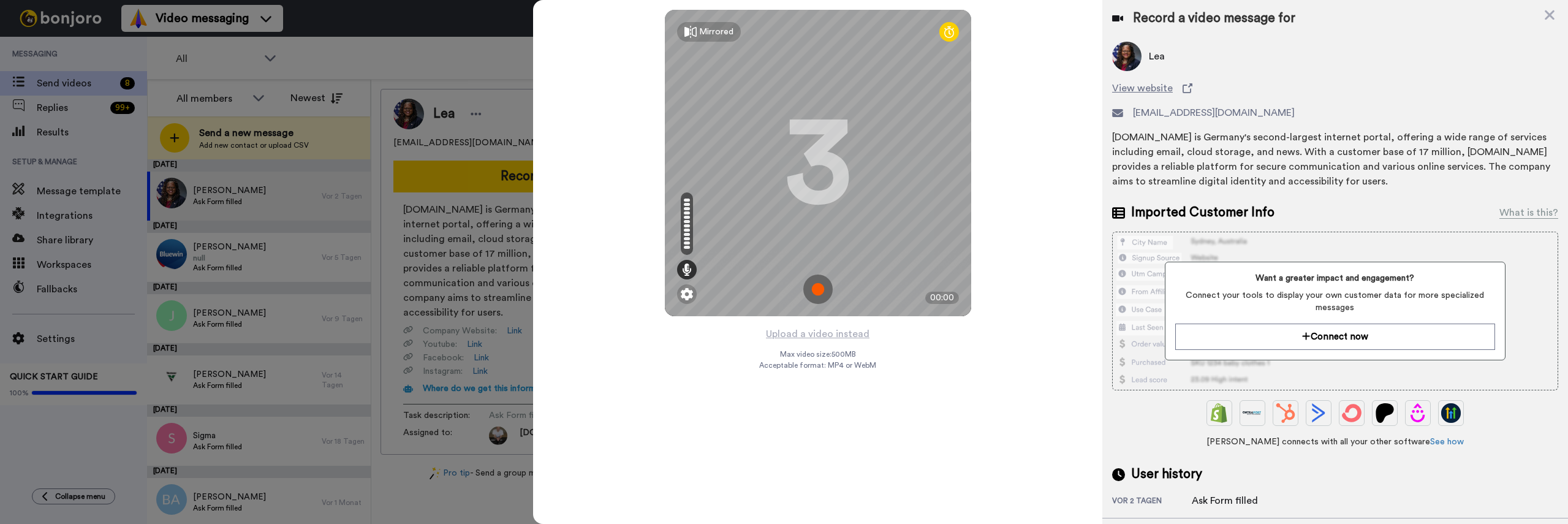
click at [821, 282] on img at bounding box center [818, 289] width 30 height 30
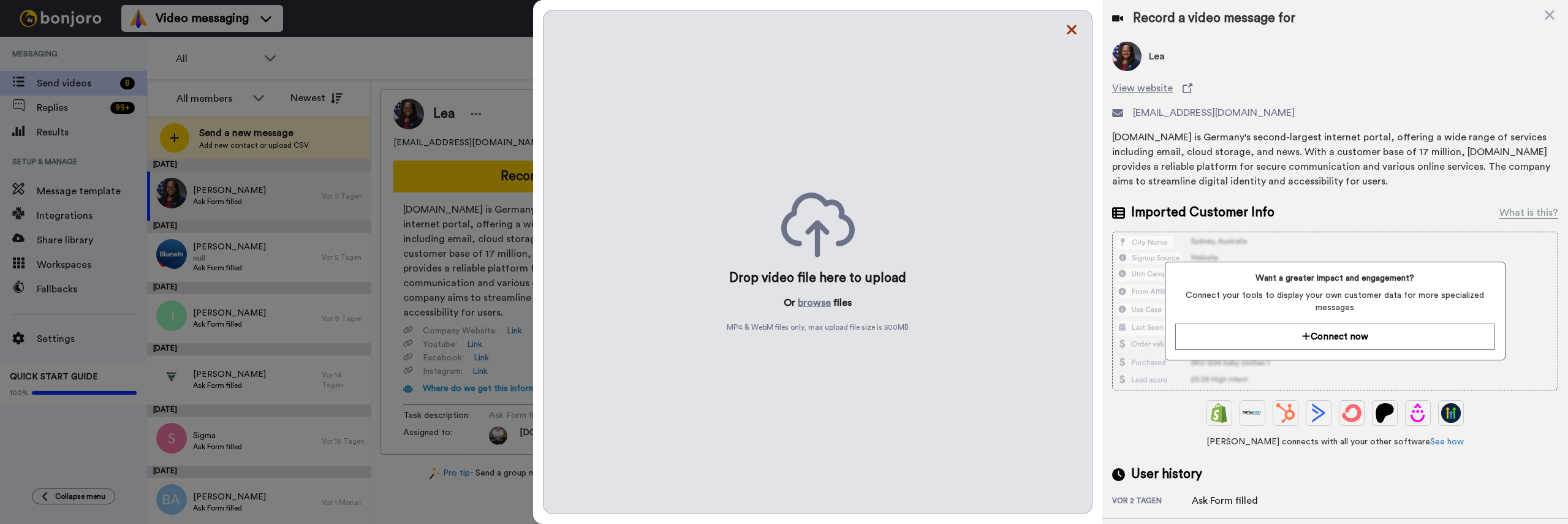
click at [1070, 32] on icon at bounding box center [1072, 30] width 10 height 10
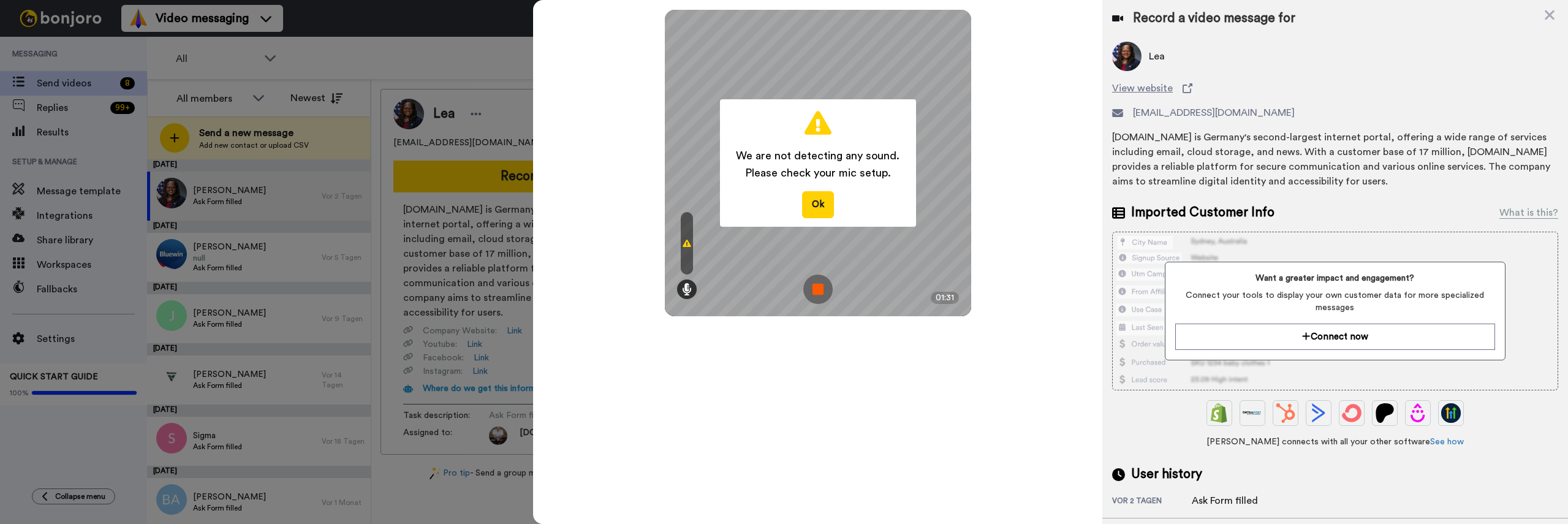
click at [820, 280] on img at bounding box center [818, 289] width 30 height 30
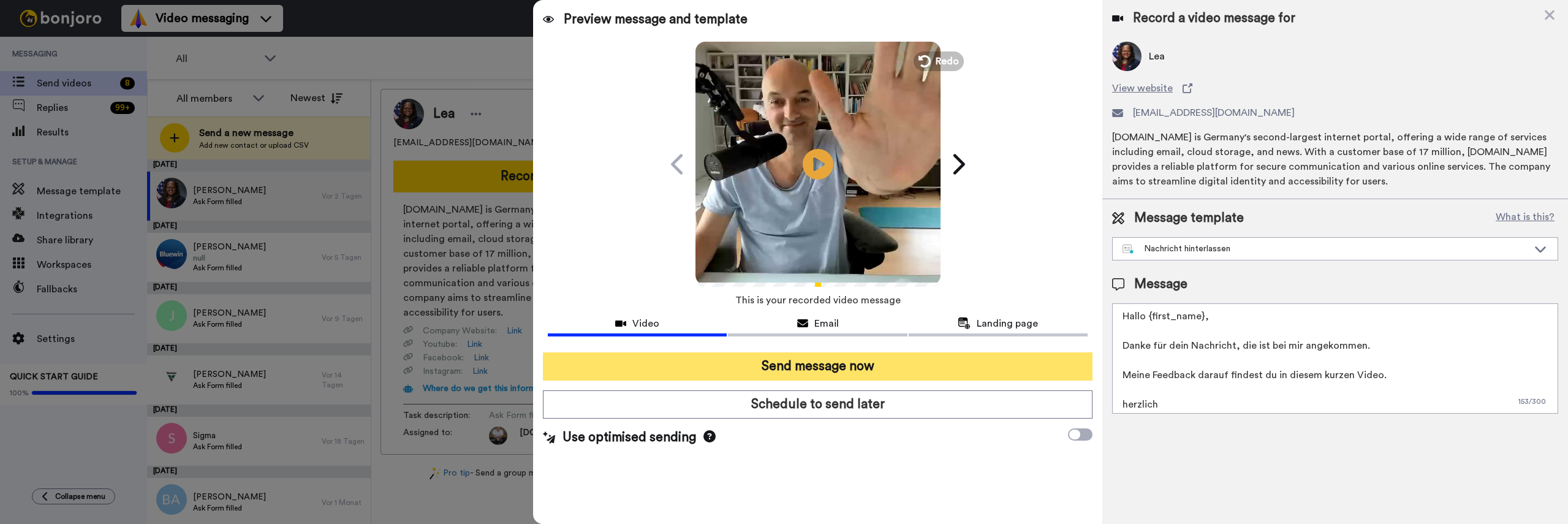
click at [908, 364] on button "Send message now" at bounding box center [817, 366] width 549 height 28
